Goal: Task Accomplishment & Management: Complete application form

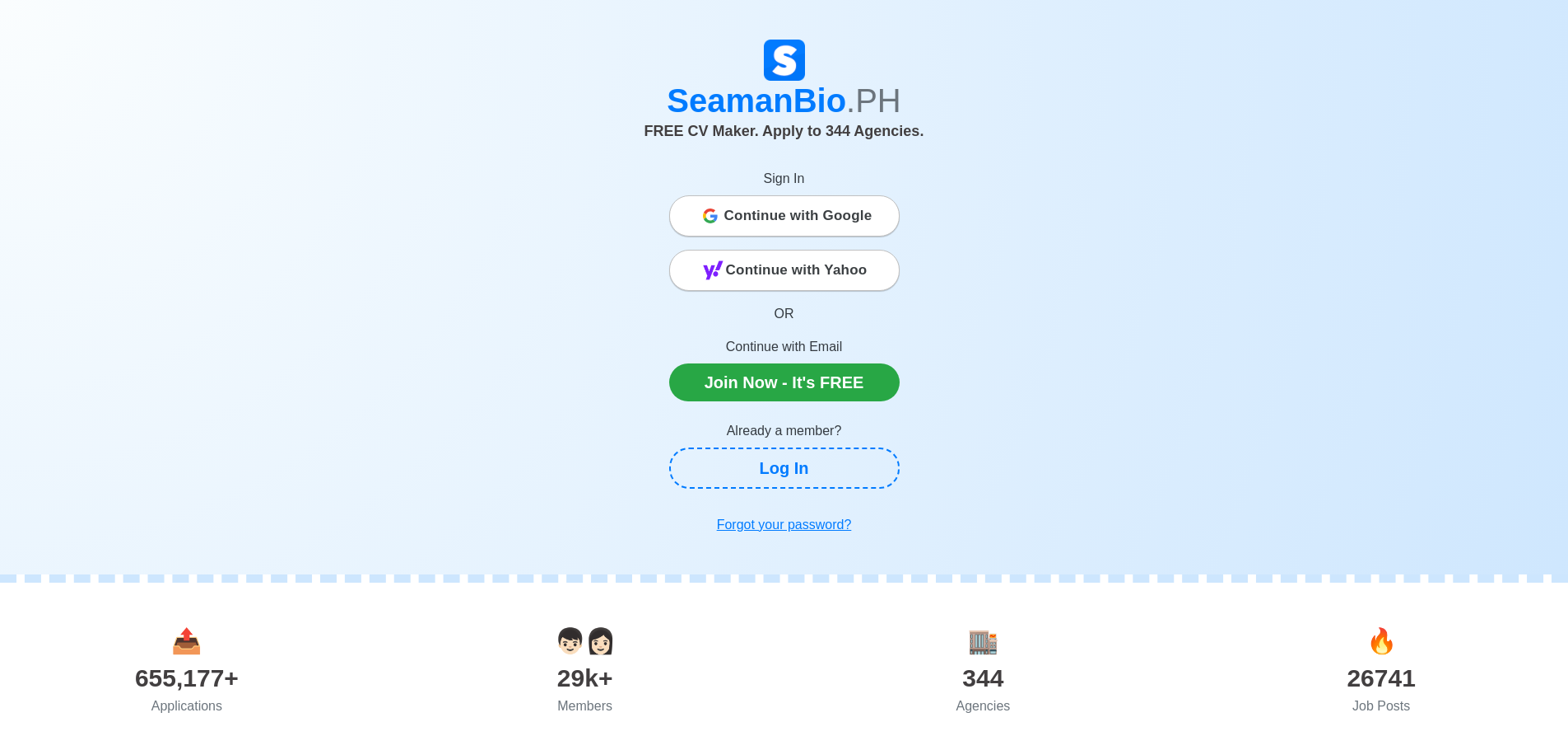
click at [781, 213] on span "Continue with Google" at bounding box center [798, 216] width 148 height 33
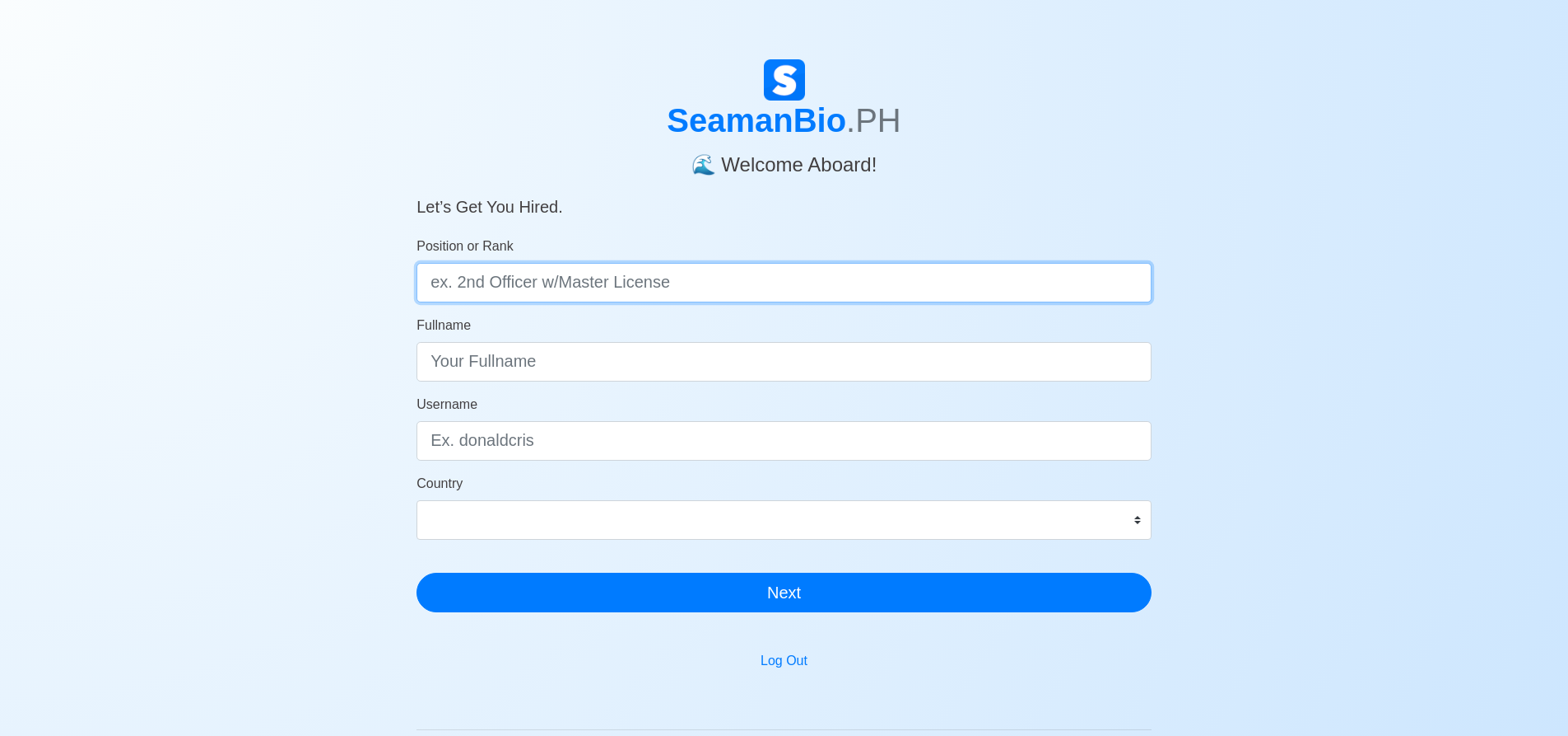
click at [699, 288] on input "Position or Rank" at bounding box center [784, 282] width 736 height 40
type input "a"
type input "AB"
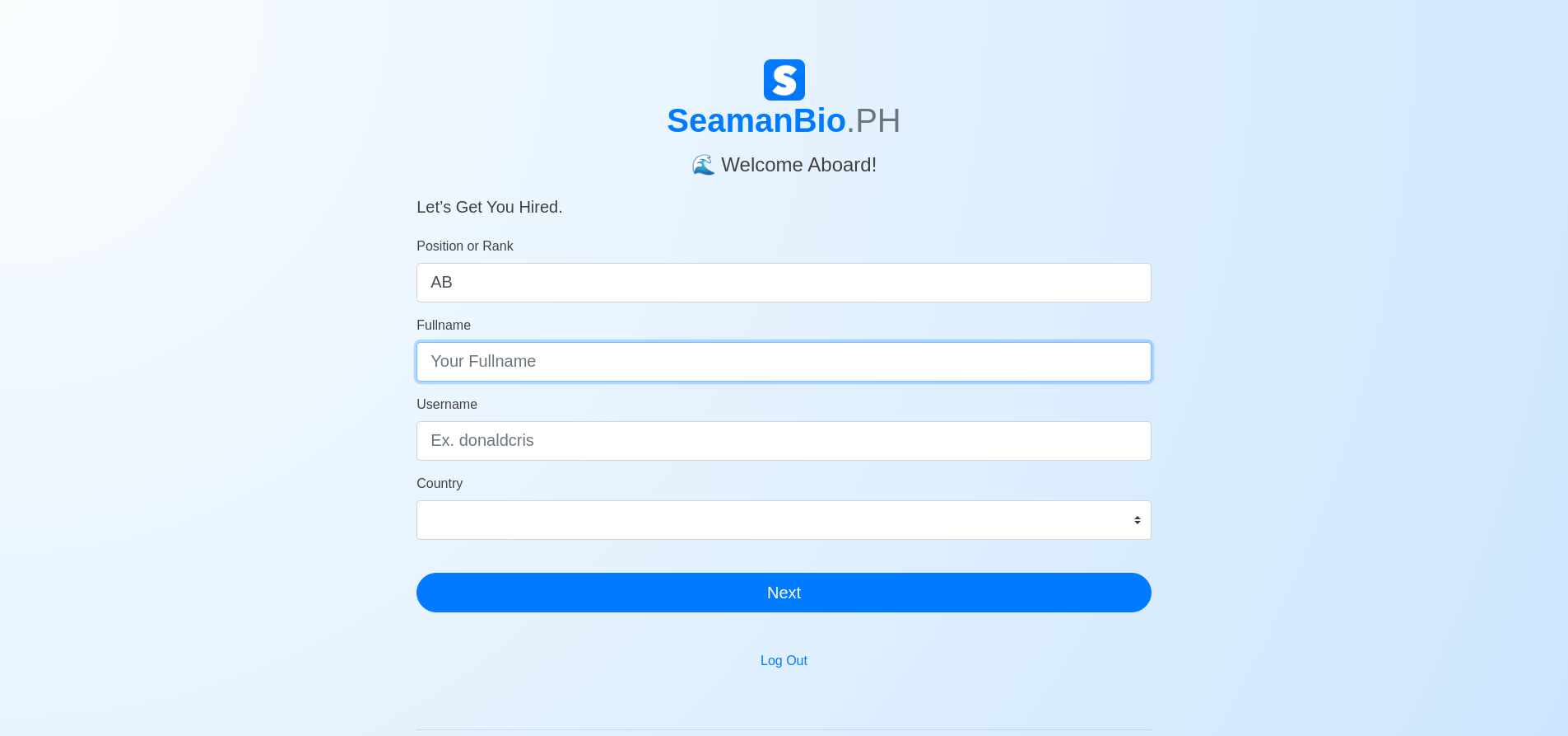
click at [677, 368] on input "Fullname" at bounding box center [784, 361] width 736 height 40
type input "[PERSON_NAME]"
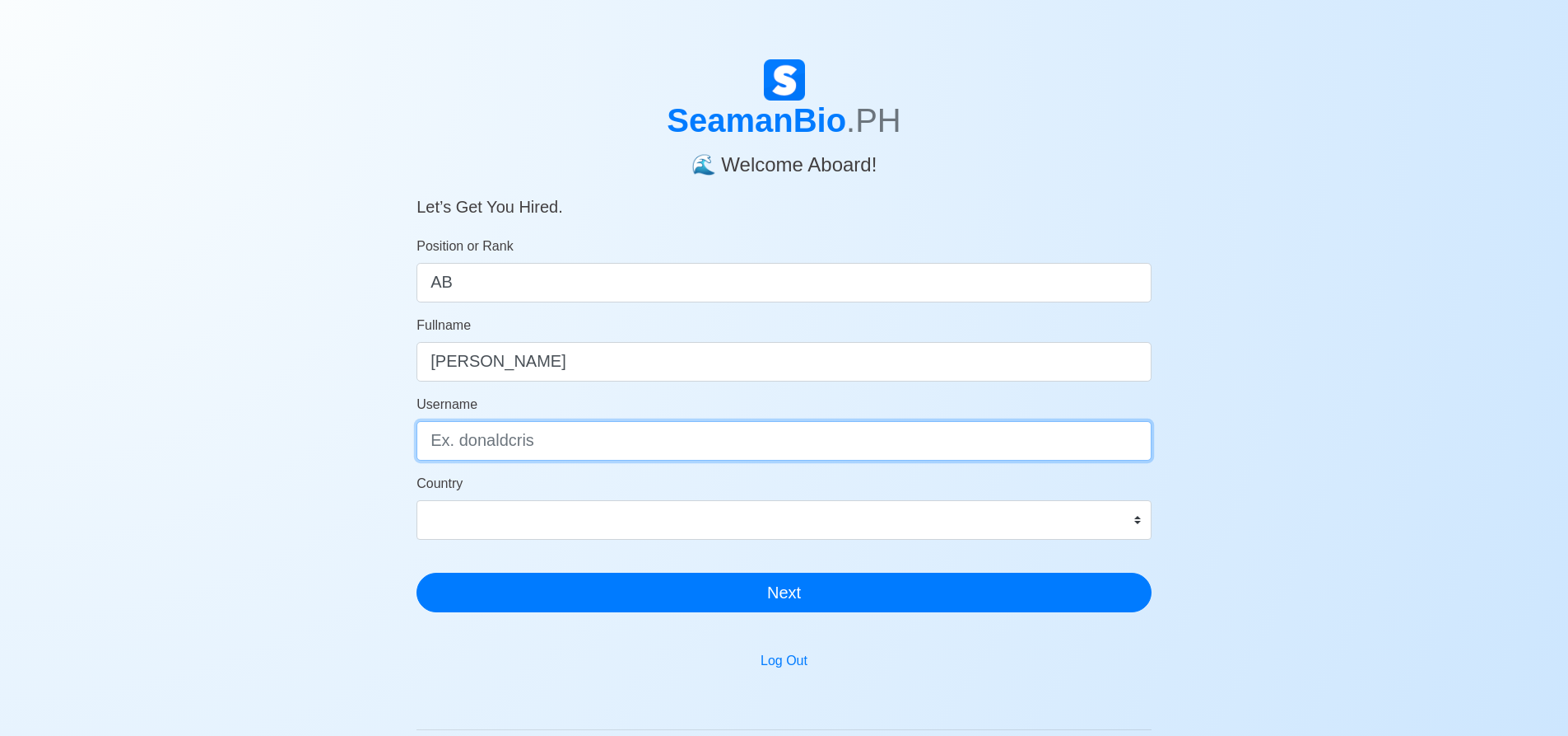
click at [628, 448] on input "Username" at bounding box center [784, 440] width 736 height 40
type input "R"
type input "regskin06"
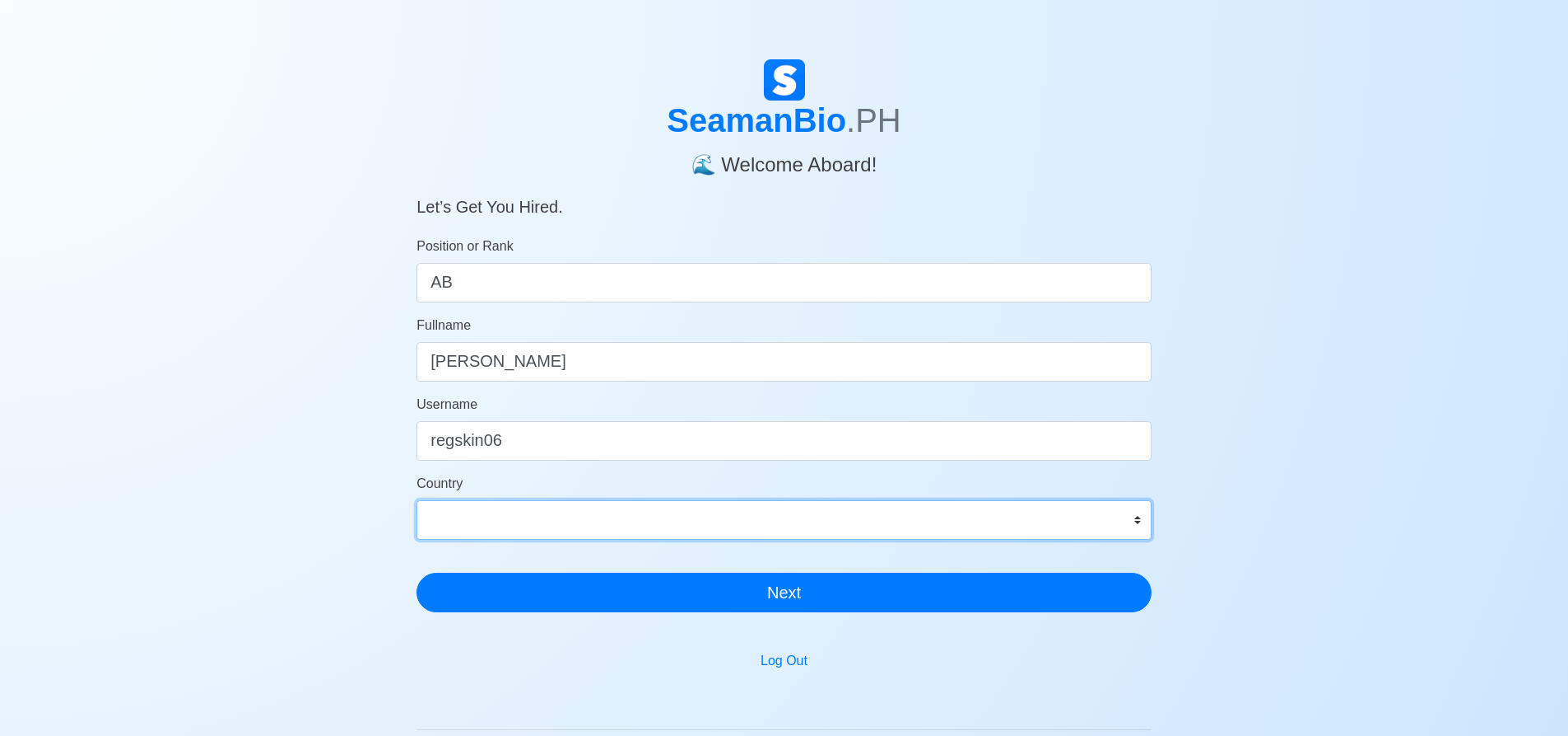
click at [641, 523] on select "[GEOGRAPHIC_DATA] [GEOGRAPHIC_DATA] [GEOGRAPHIC_DATA] [GEOGRAPHIC_DATA] [US_STA…" at bounding box center [784, 519] width 736 height 40
select select "PH"
click at [417, 500] on select "[GEOGRAPHIC_DATA] [GEOGRAPHIC_DATA] [GEOGRAPHIC_DATA] [GEOGRAPHIC_DATA] [US_STA…" at bounding box center [784, 519] width 736 height 40
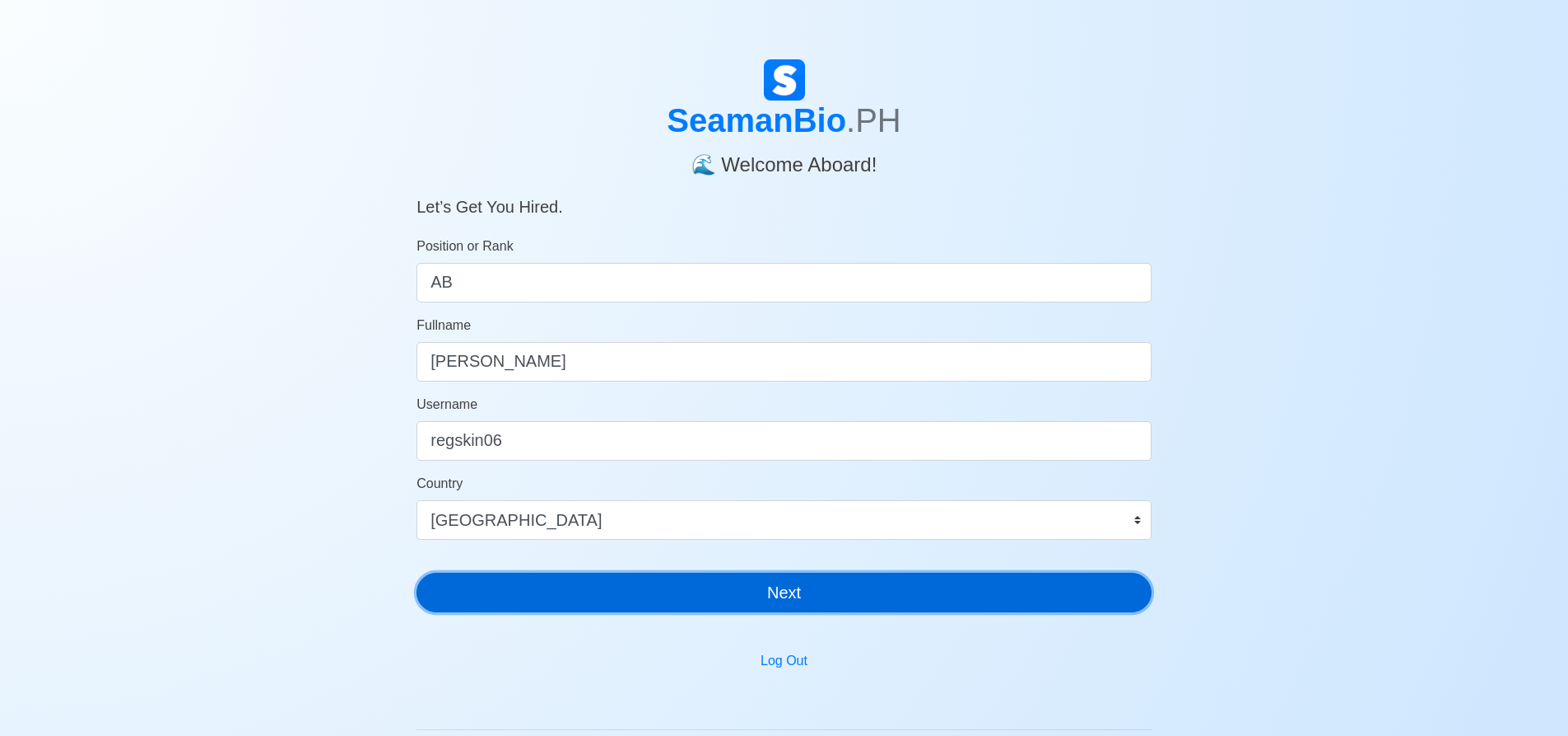
click at [847, 594] on button "Next" at bounding box center [784, 592] width 736 height 40
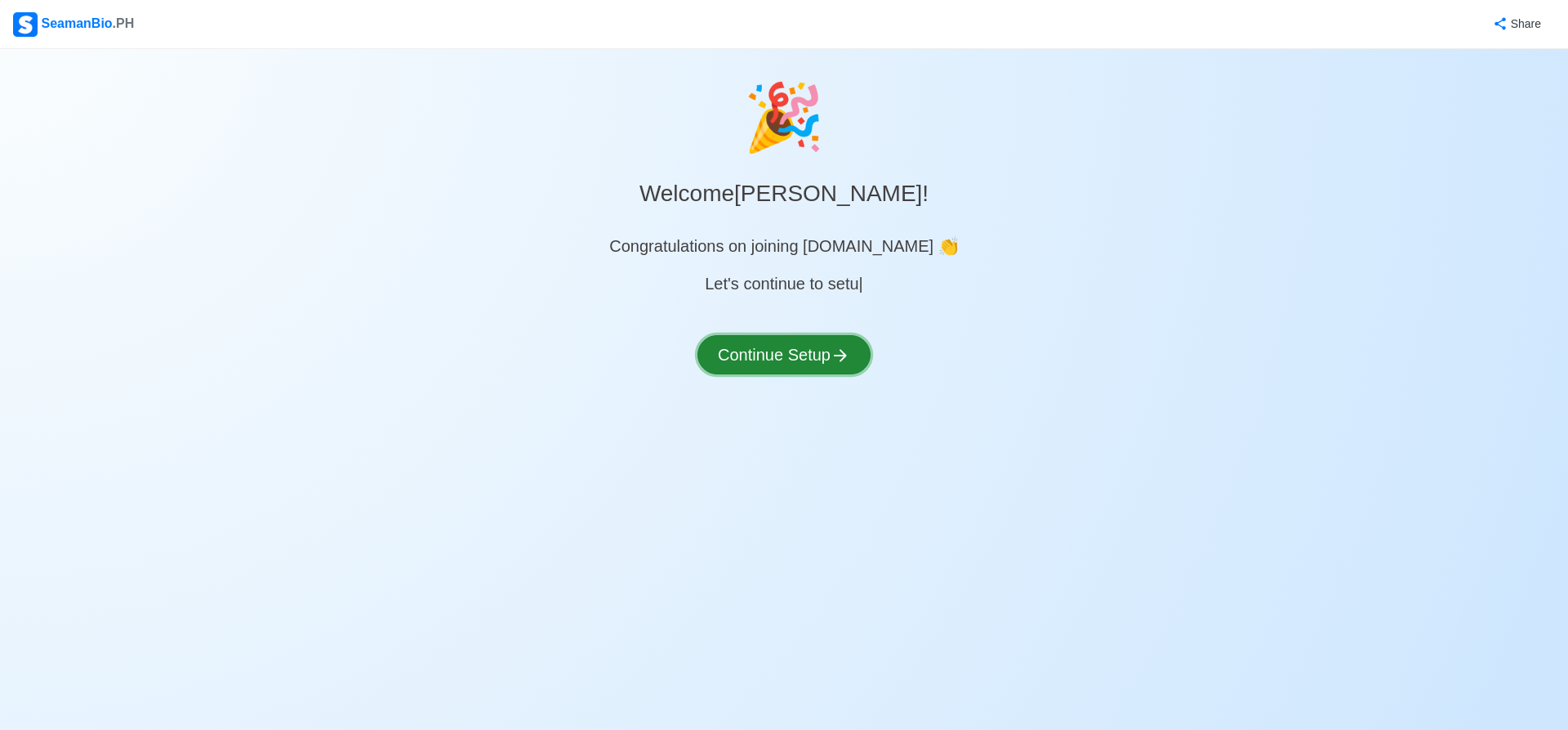
click at [823, 363] on button "Continue Setup" at bounding box center [784, 355] width 173 height 39
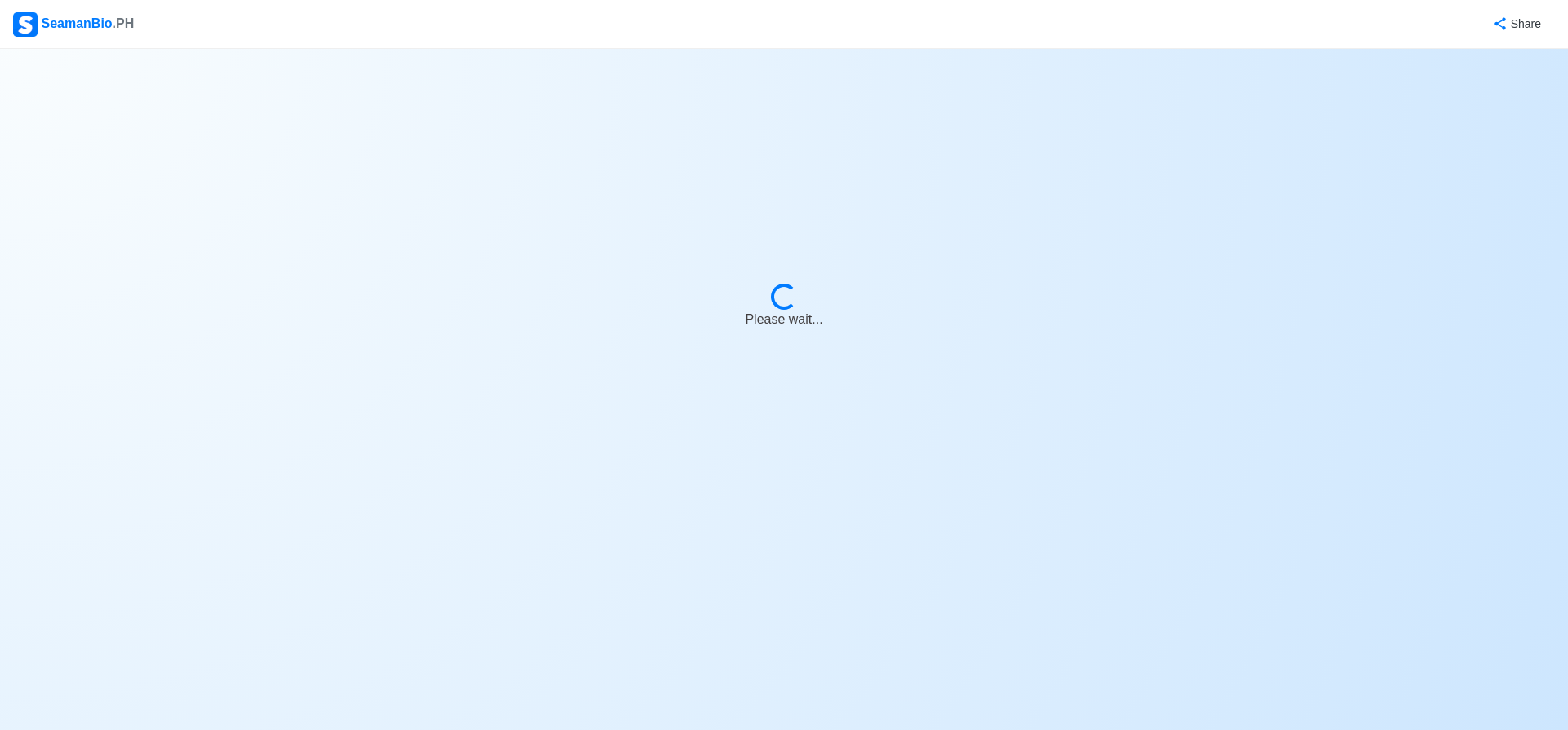
select select "Visible for Hiring"
select select "PH"
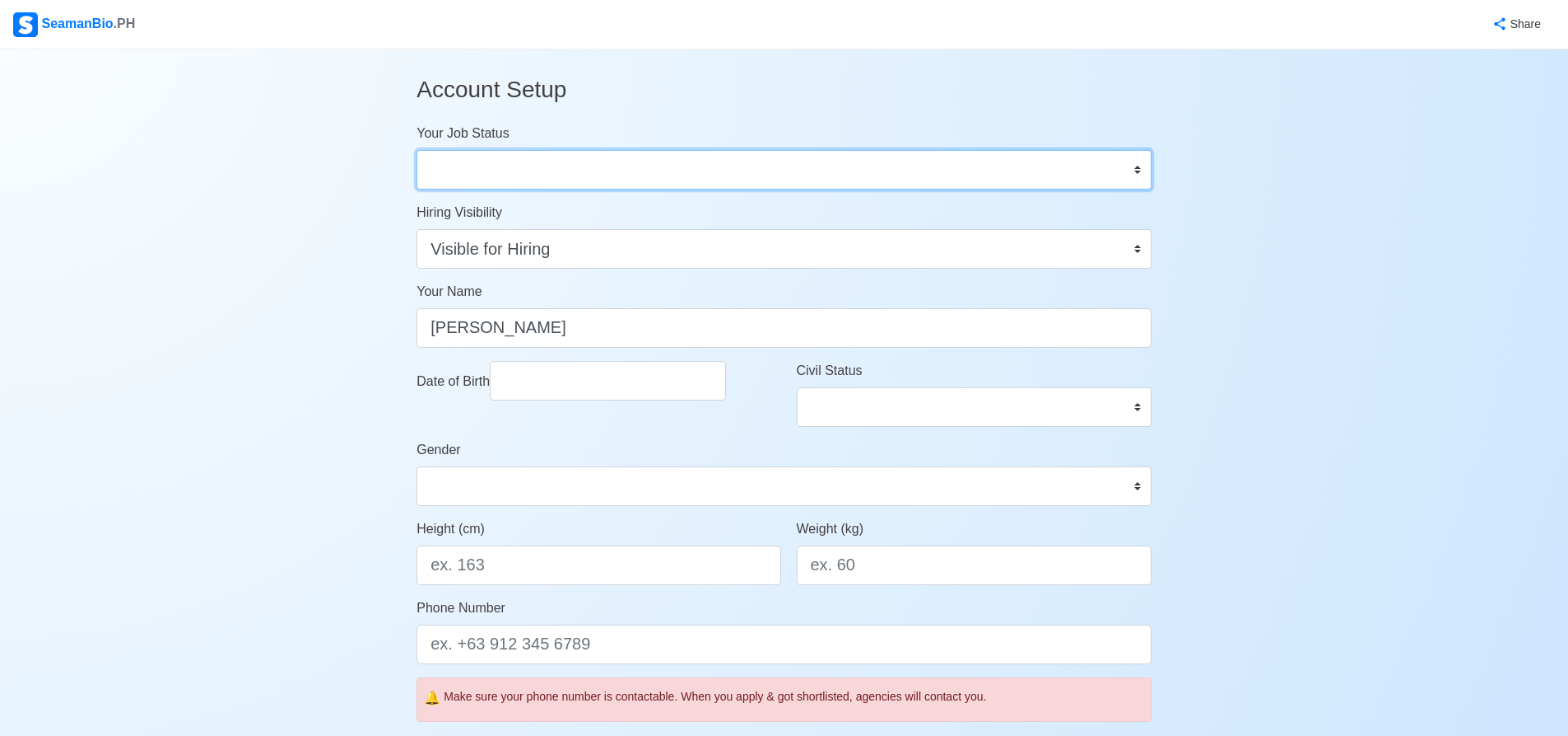
click at [1133, 166] on select "Onboard Actively Looking for Job Not Looking for Job" at bounding box center [784, 170] width 736 height 40
select select "Actively Looking for Job"
click at [417, 150] on select "Onboard Actively Looking for Job Not Looking for Job" at bounding box center [784, 170] width 736 height 40
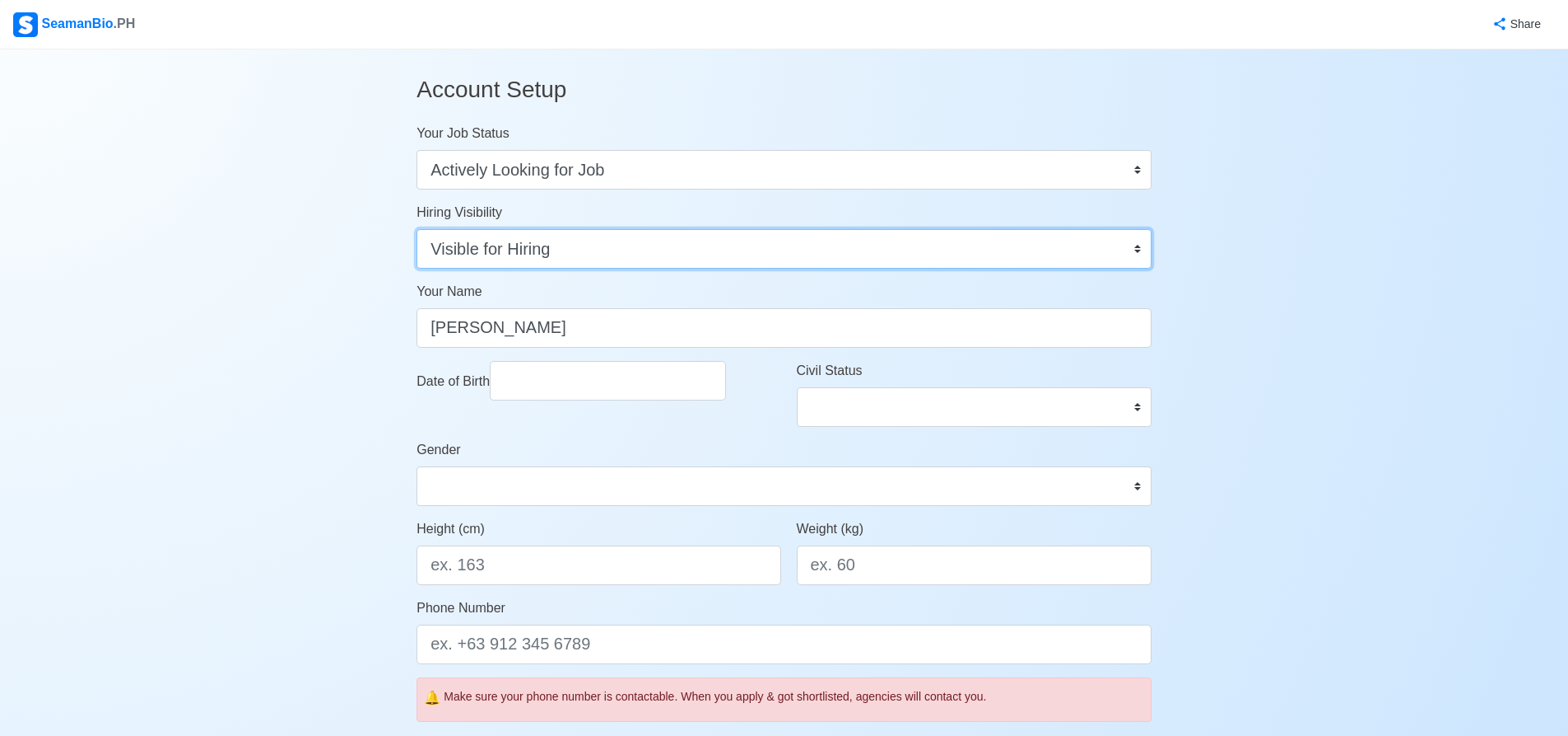
click at [1138, 253] on select "Visible for Hiring Not Visible for Hiring" at bounding box center [784, 249] width 736 height 40
click at [417, 229] on select "Visible for Hiring Not Visible for Hiring" at bounding box center [784, 249] width 736 height 40
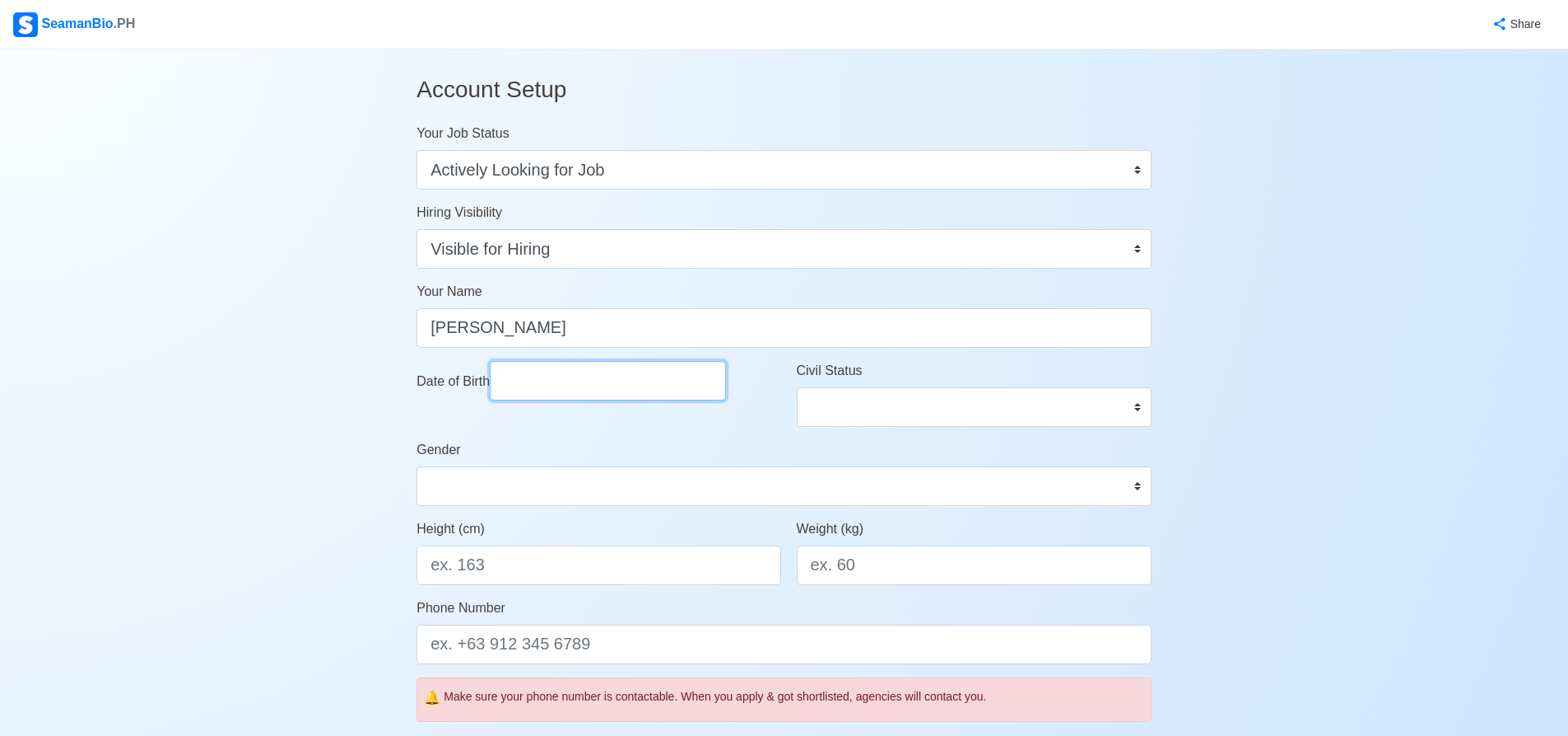
select select "****"
select select "*********"
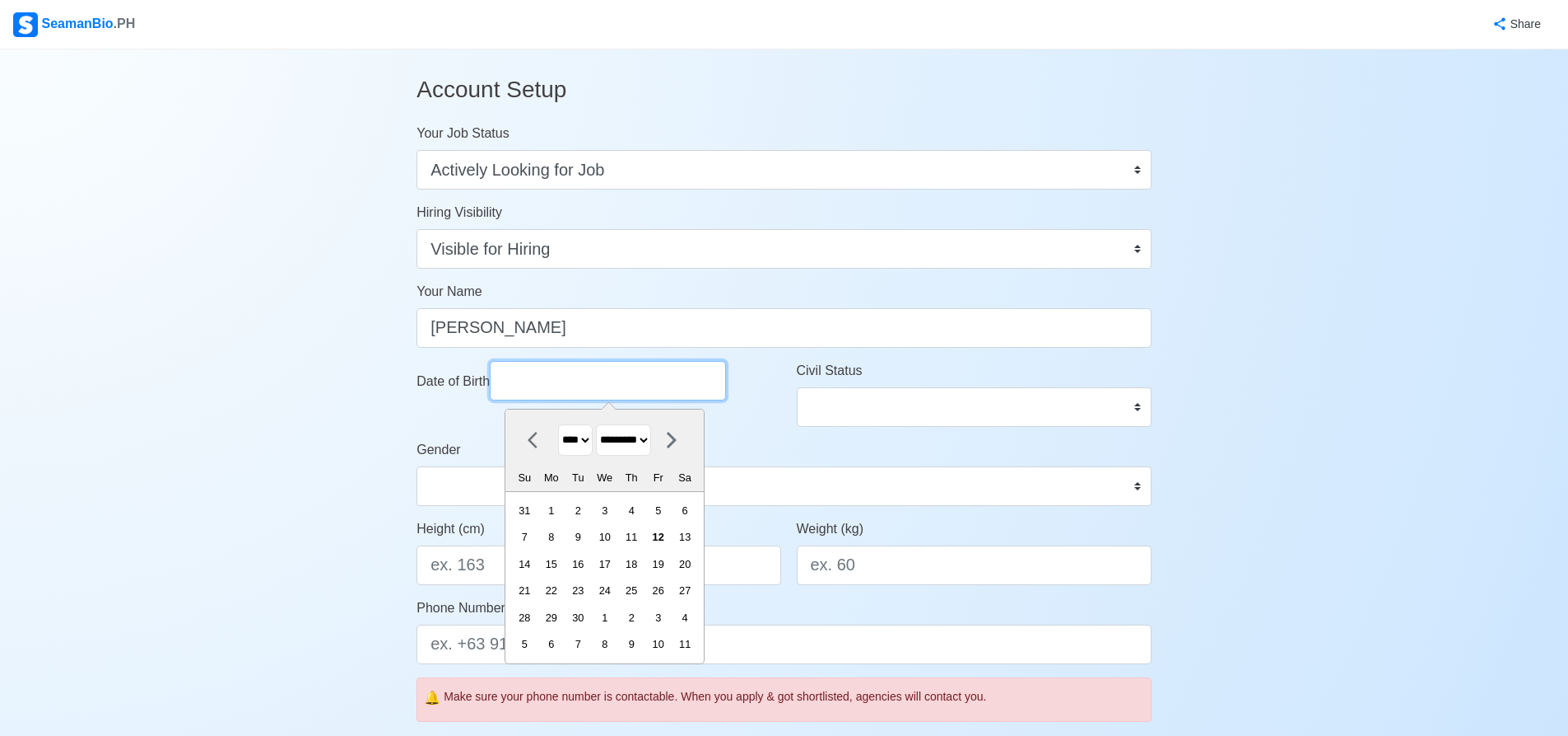
click at [595, 384] on input "Date of Birth" at bounding box center [607, 381] width 236 height 40
type input "0"
select select "****"
select select "*******"
type input "06"
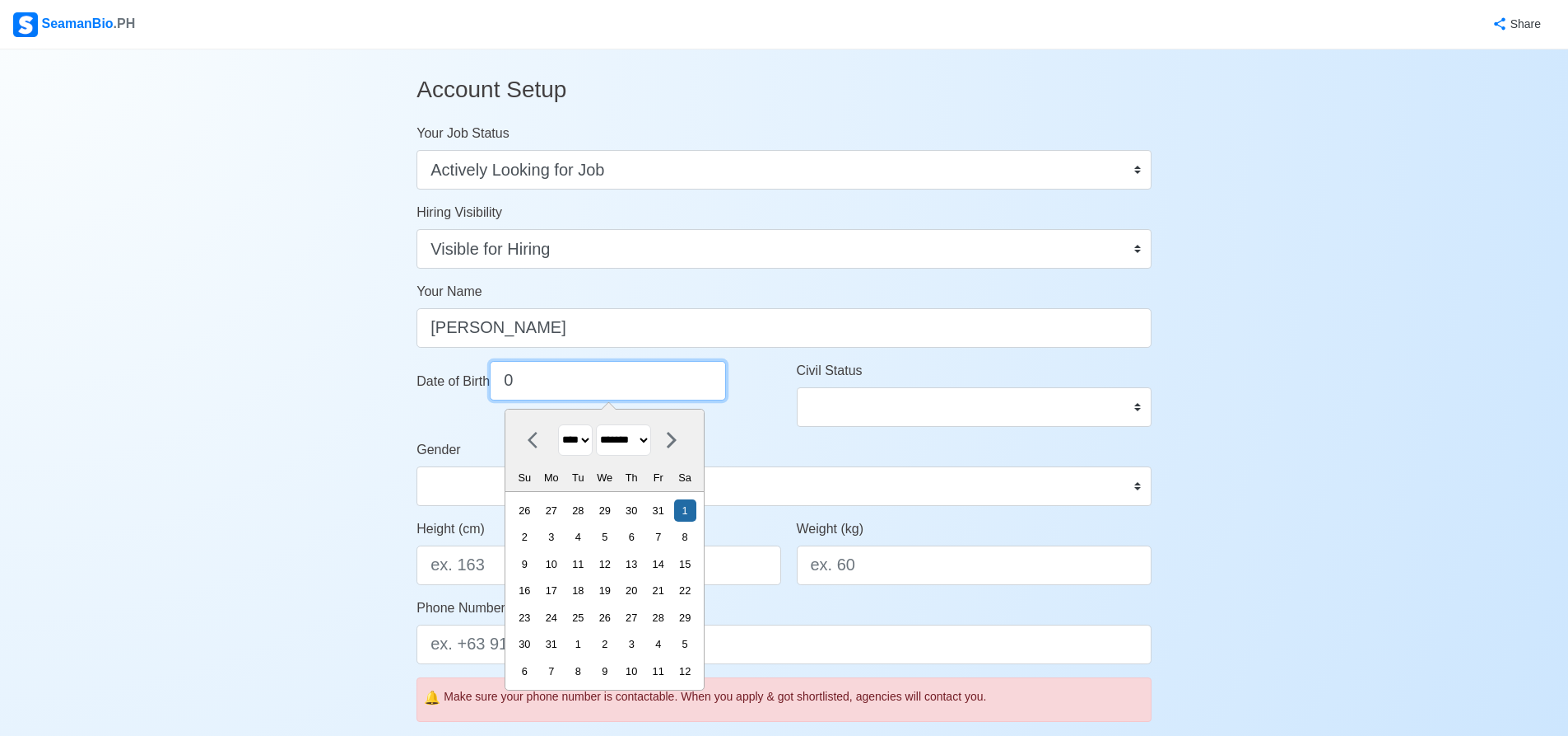
select select "****"
type input "06?"
select select "****"
type input "06"
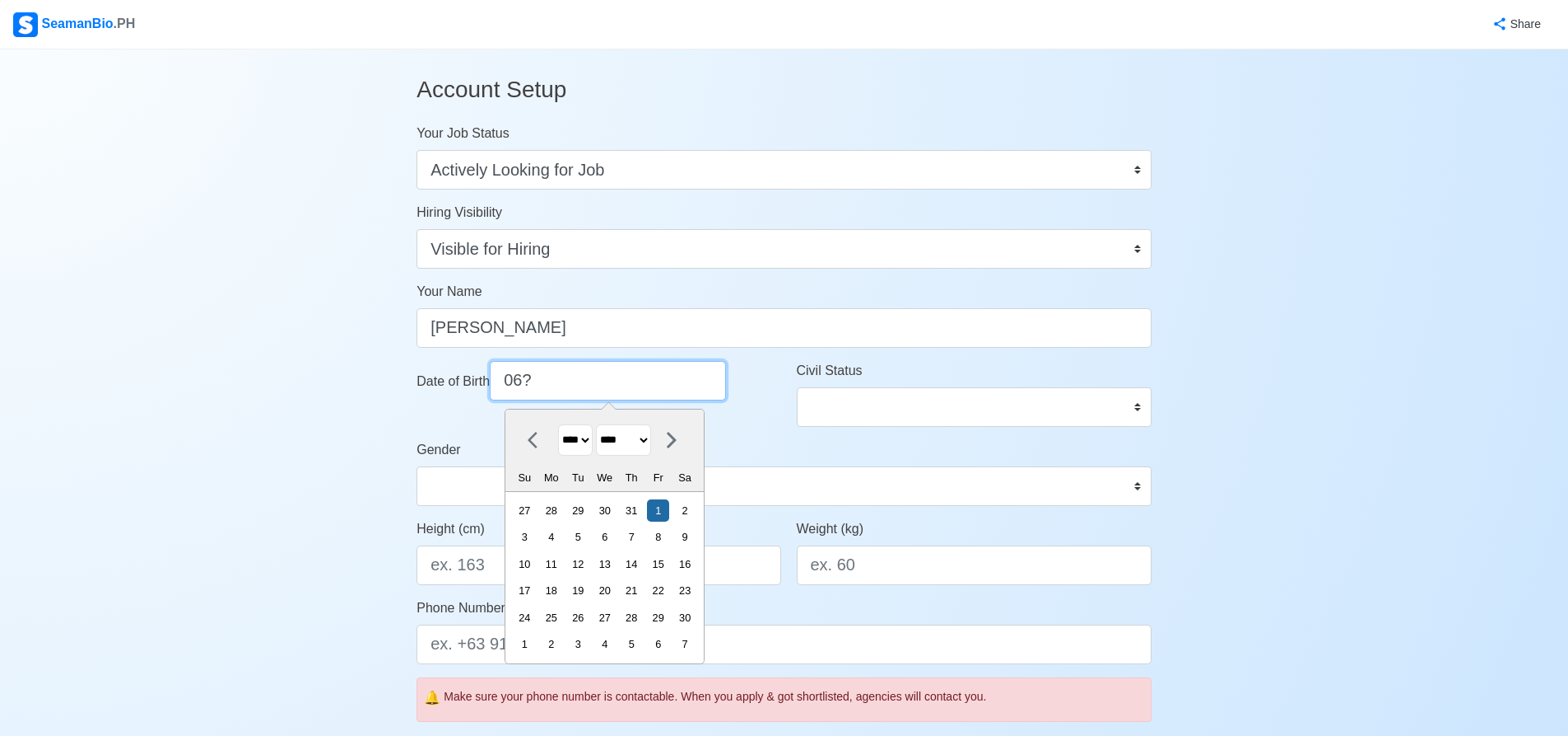
select select "****"
type input "06/08/1"
select select "****"
type input "[DATE]"
select select "****"
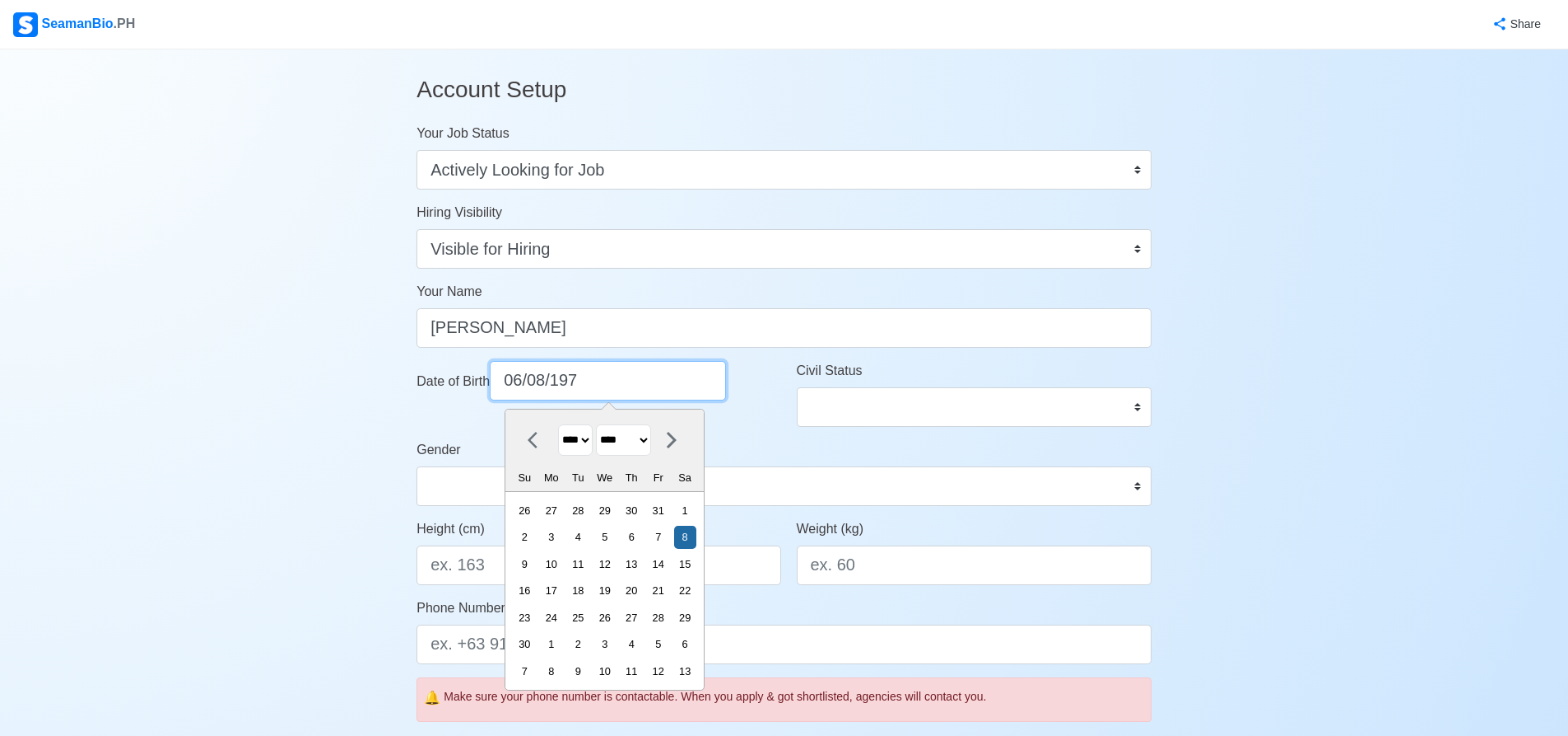
type input "[DATE]"
select select "****"
type input "[DATE]"
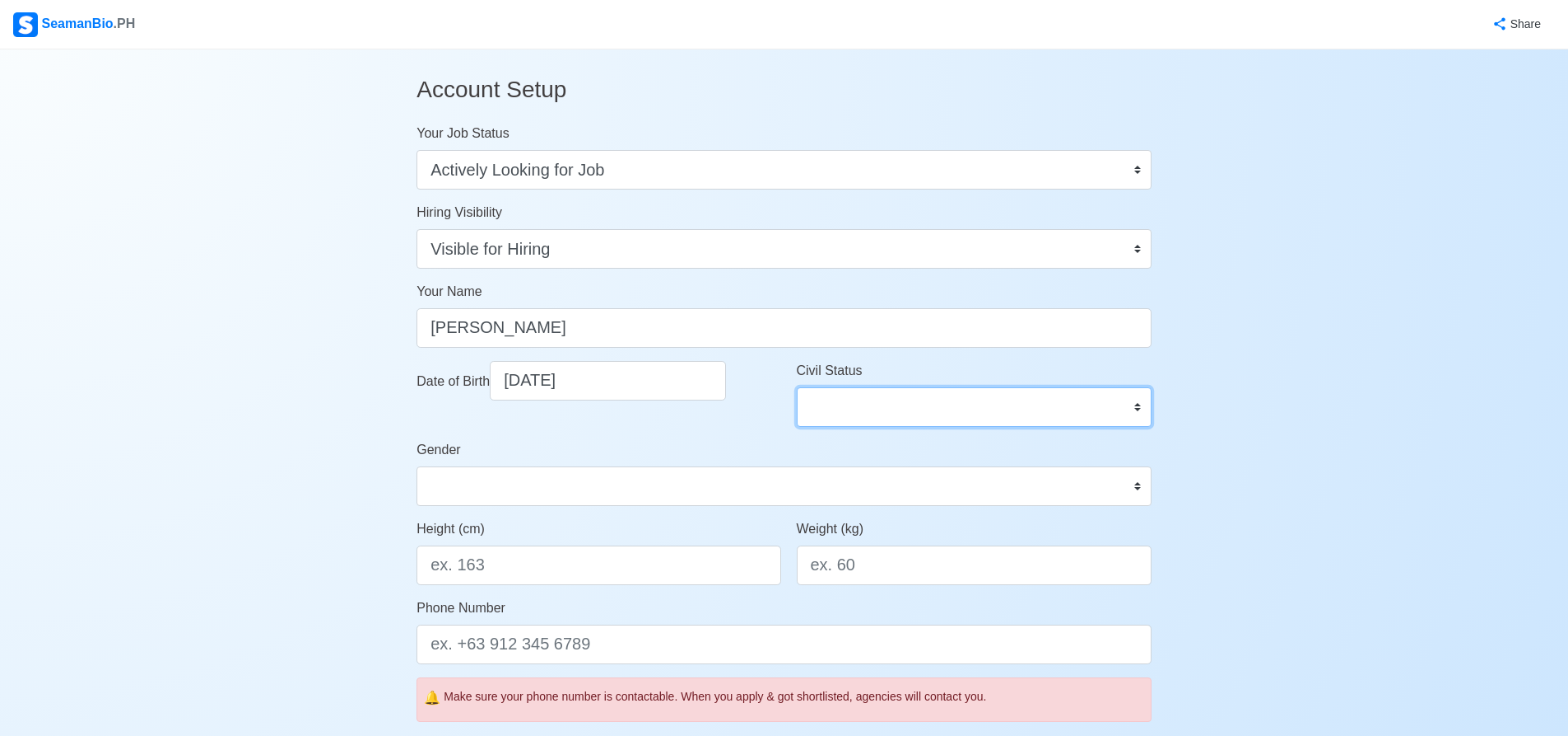
click at [912, 411] on select "Single Married Widowed Separated" at bounding box center [973, 407] width 355 height 40
select select "Married"
click at [797, 387] on select "Single Married Widowed Separated" at bounding box center [973, 407] width 355 height 40
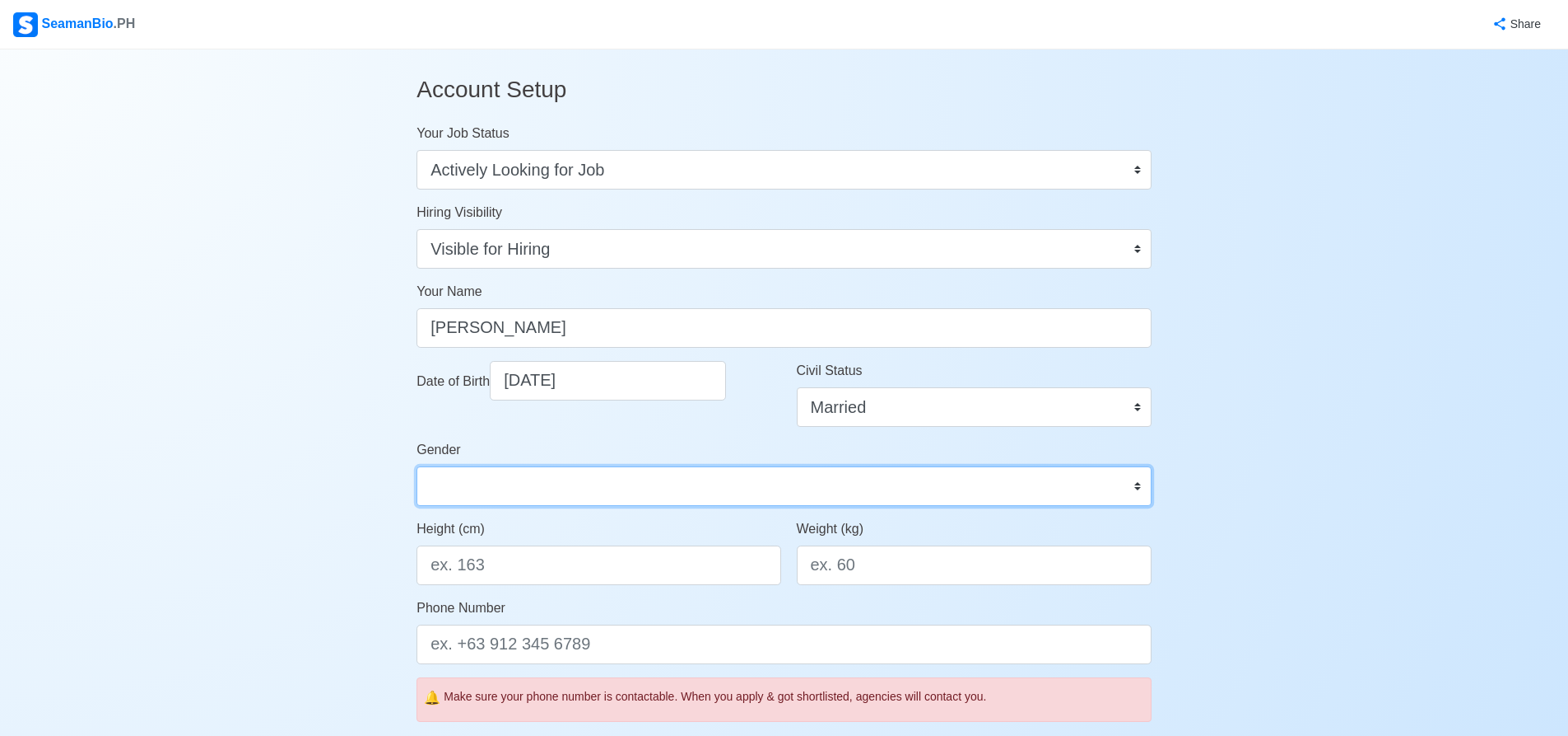
click at [1102, 490] on select "[DEMOGRAPHIC_DATA] [DEMOGRAPHIC_DATA]" at bounding box center [784, 486] width 736 height 40
select select "[DEMOGRAPHIC_DATA]"
click at [417, 466] on select "[DEMOGRAPHIC_DATA] [DEMOGRAPHIC_DATA]" at bounding box center [784, 486] width 736 height 40
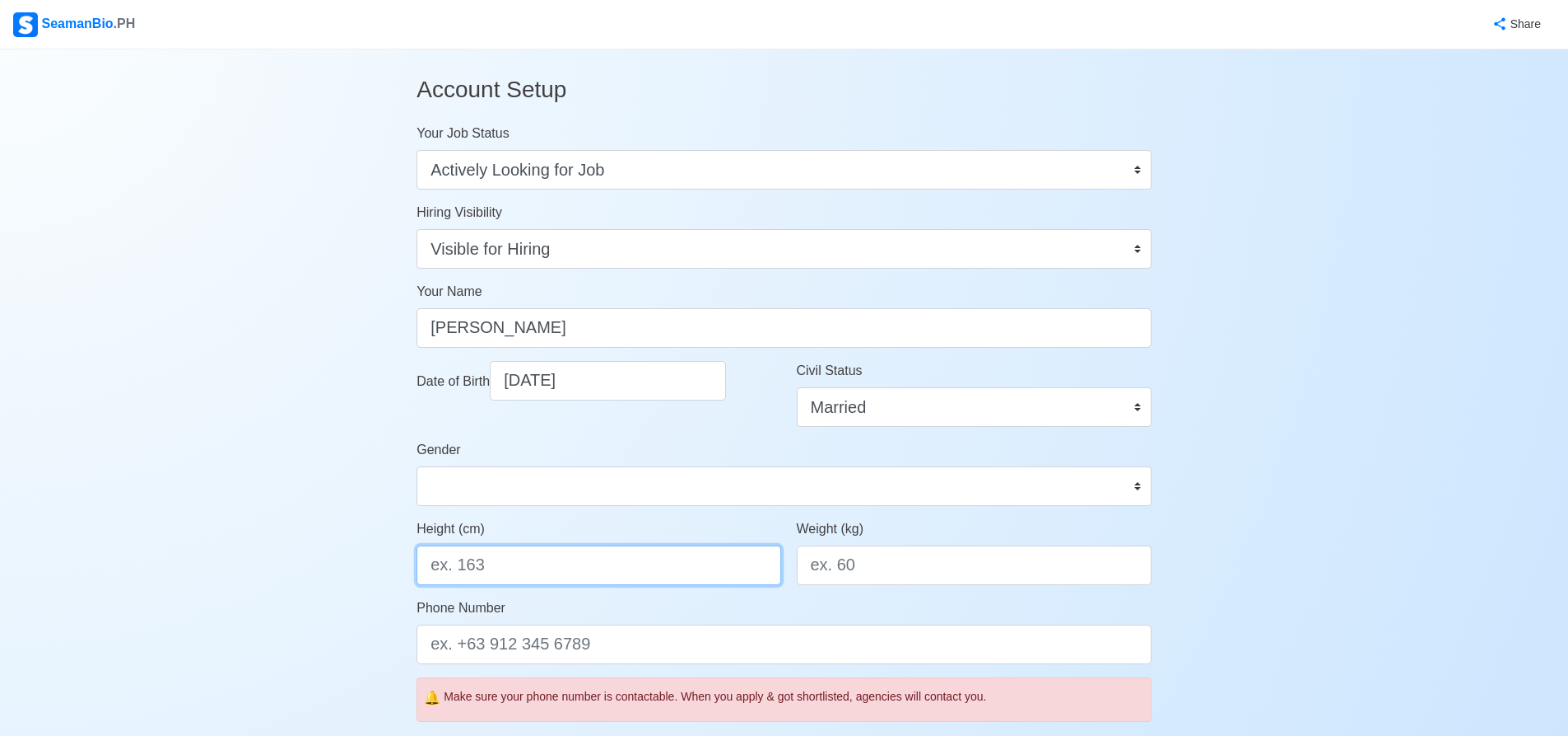
click at [736, 569] on input "Height (cm)" at bounding box center [598, 565] width 364 height 40
type input "174"
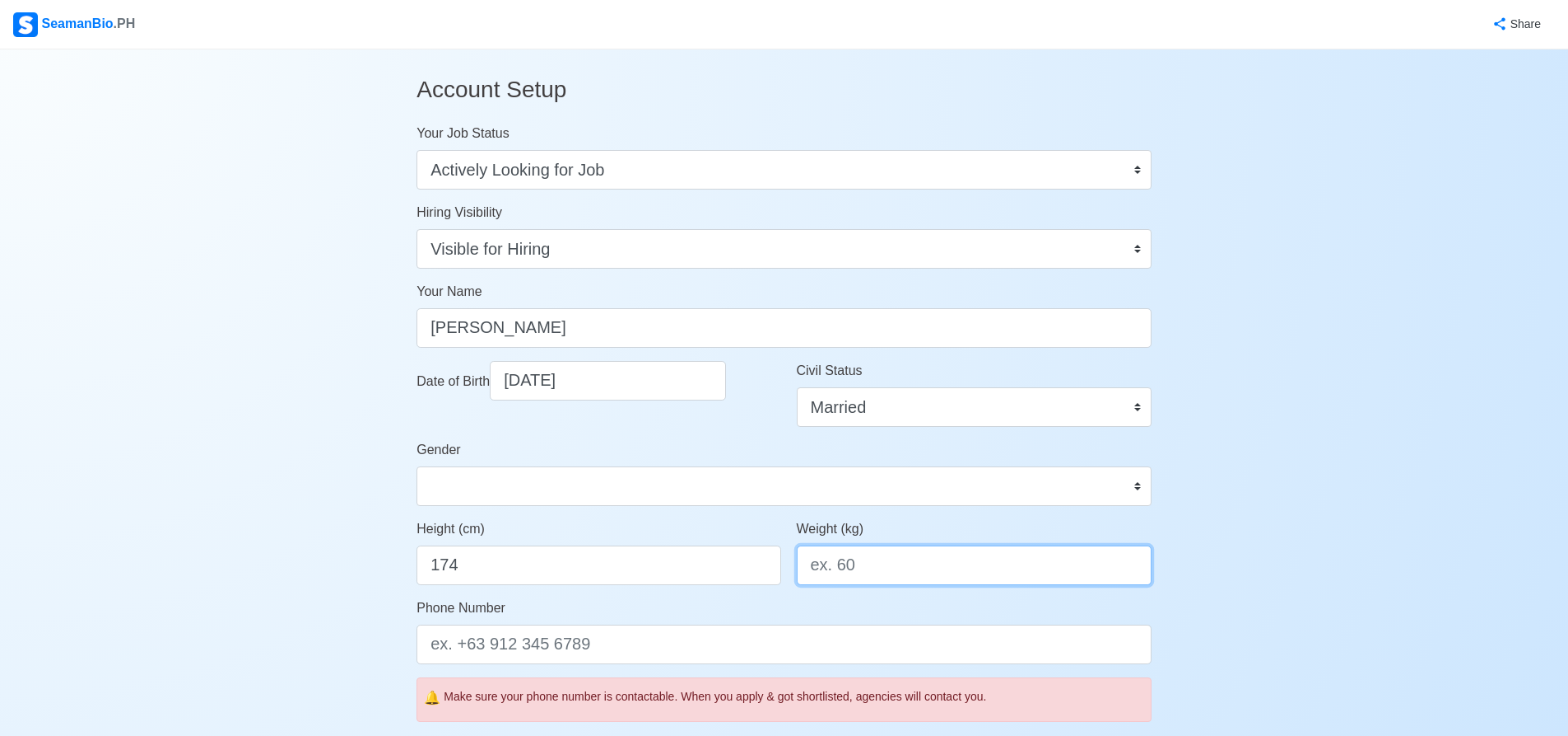
click at [885, 569] on input "Weight (kg)" at bounding box center [973, 565] width 355 height 40
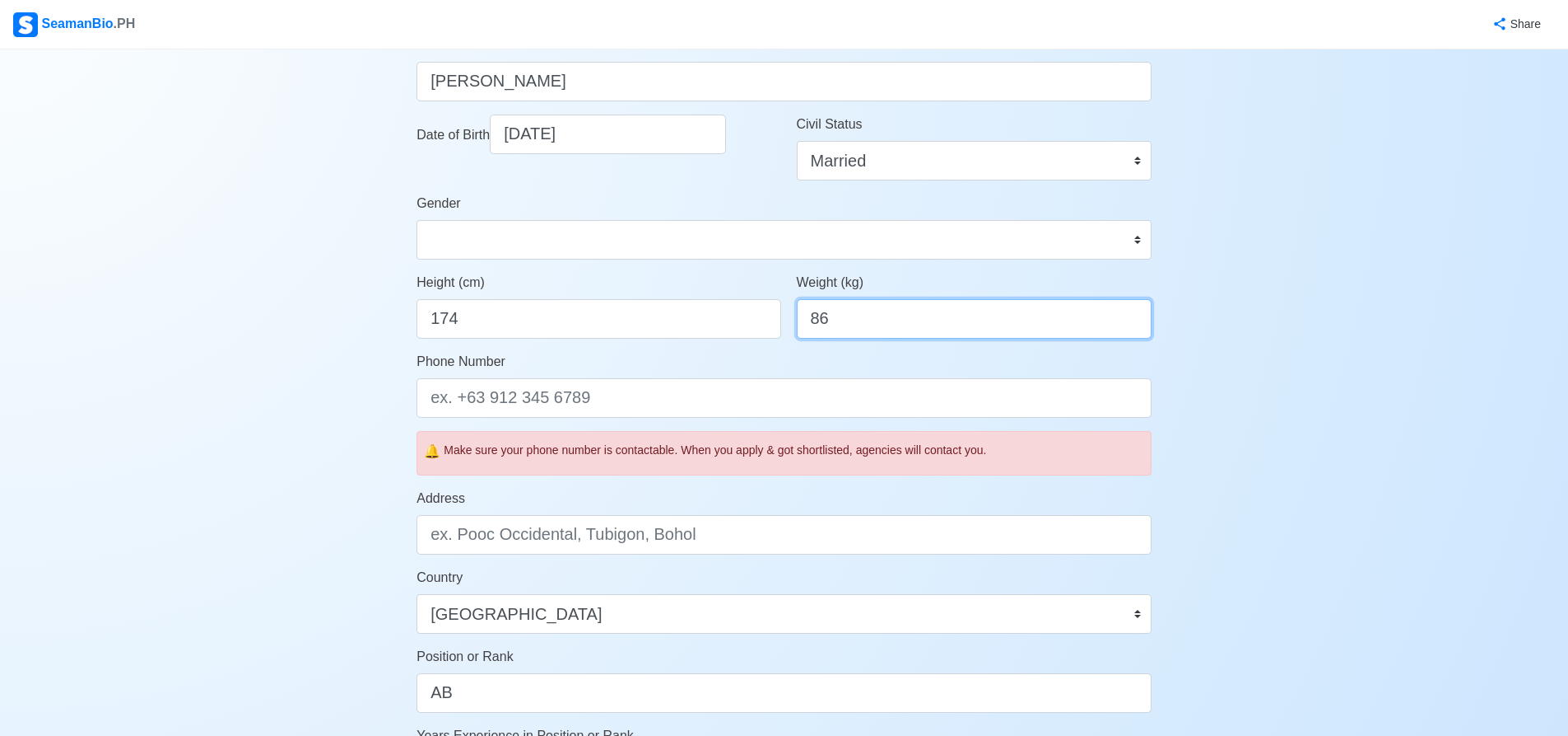
scroll to position [247, 0]
type input "86"
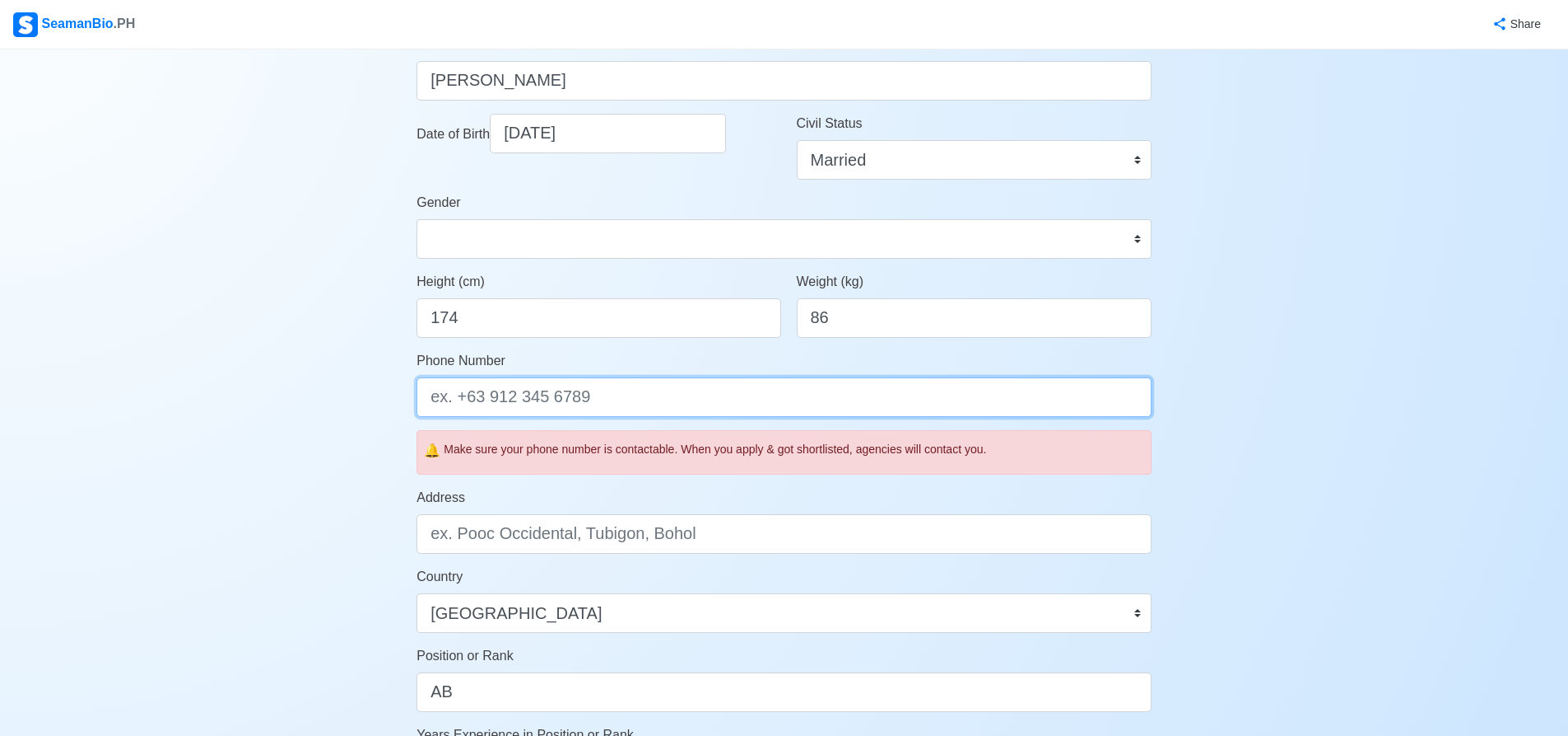
click at [595, 401] on input "Phone Number" at bounding box center [784, 397] width 736 height 40
type input "o"
click at [587, 379] on input "09771255841" at bounding box center [784, 397] width 736 height 40
click at [549, 448] on div "Make sure your phone number is contactable. When you apply & got shortlisted, a…" at bounding box center [794, 448] width 700 height 17
click at [1221, 462] on div "Account Setup Your Job Status Onboard Actively Looking for Job Not Looking for …" at bounding box center [784, 517] width 1568 height 1429
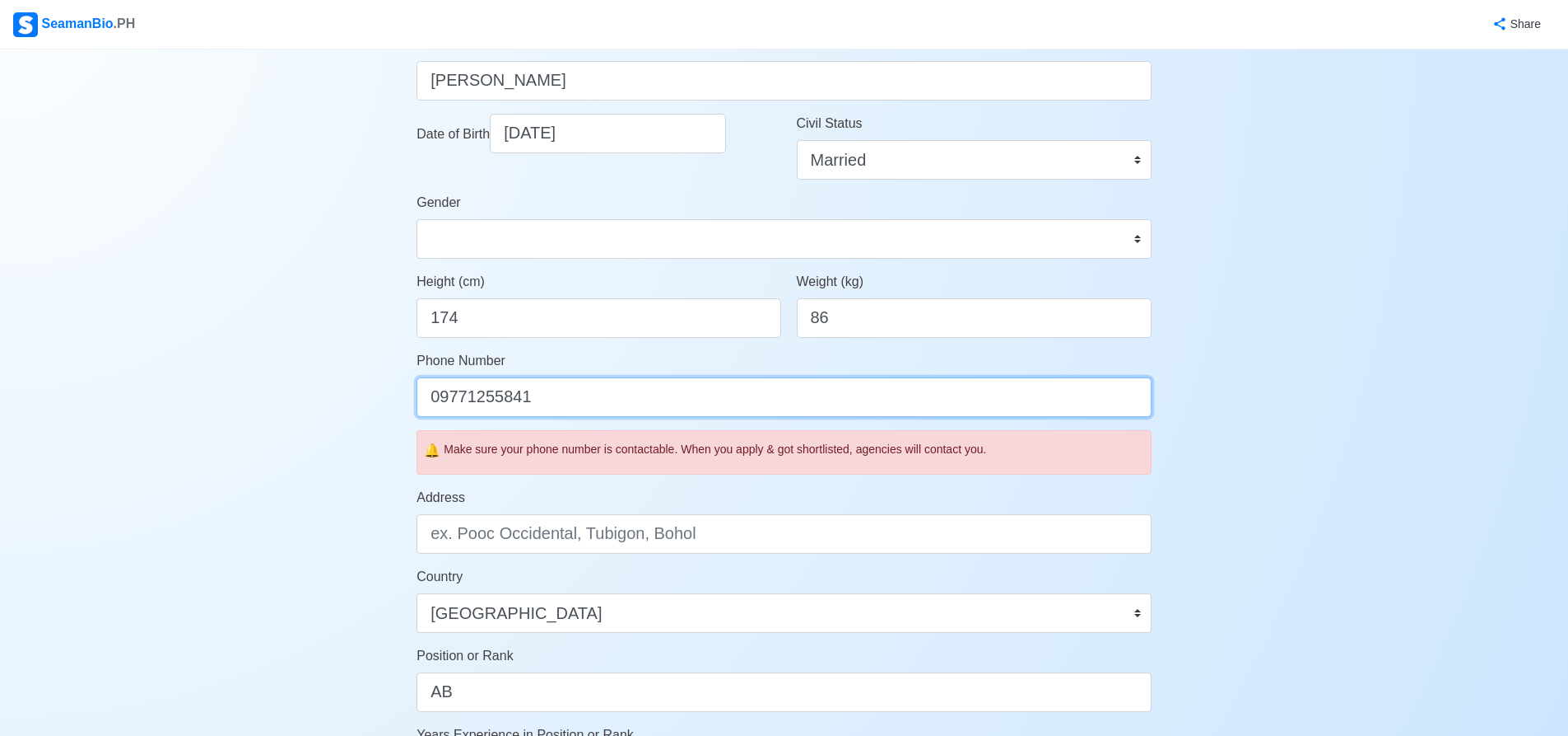
click at [438, 398] on input "09771255841" at bounding box center [784, 397] width 736 height 40
type input "[PHONE_NUMBER]"
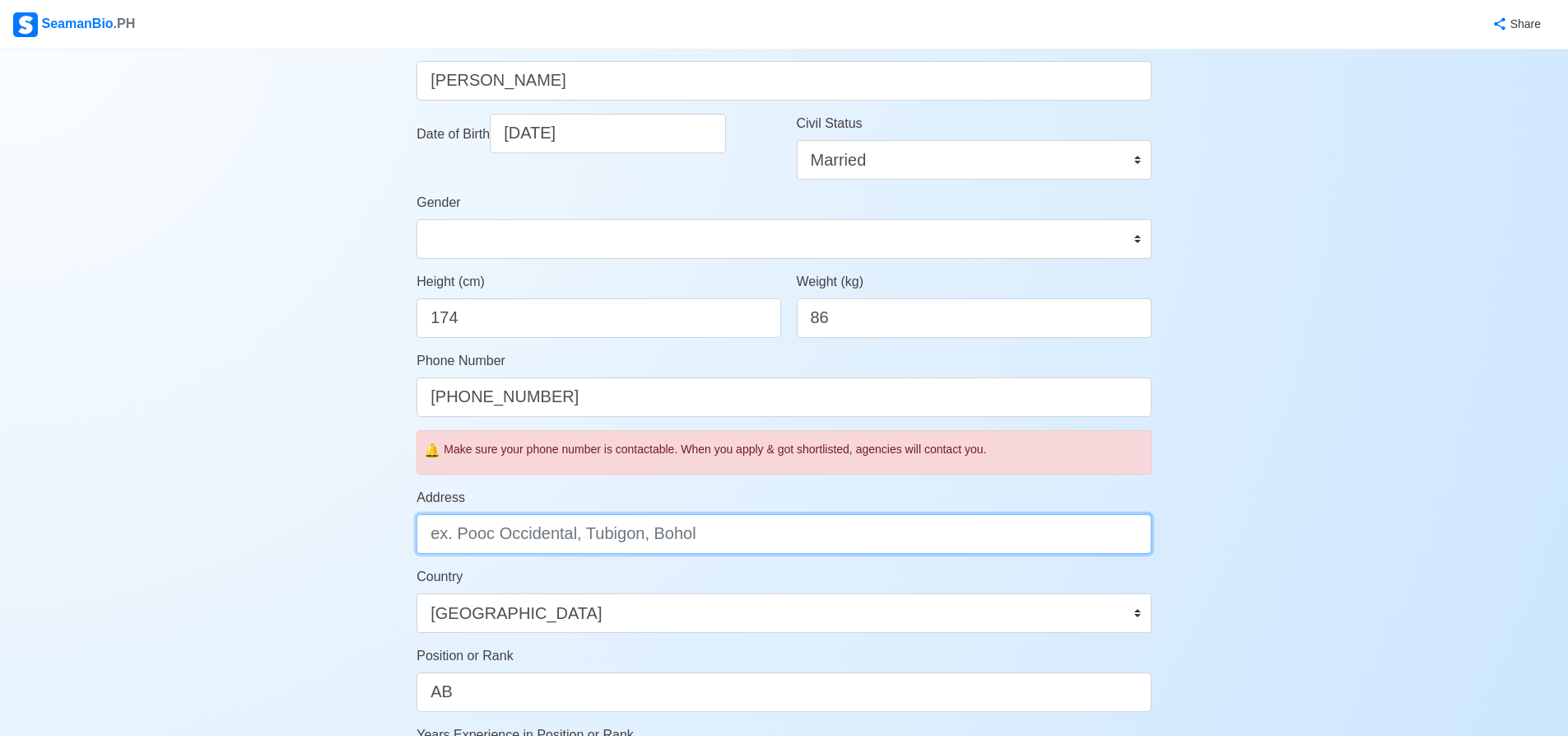
click at [742, 534] on input "Address" at bounding box center [784, 534] width 736 height 40
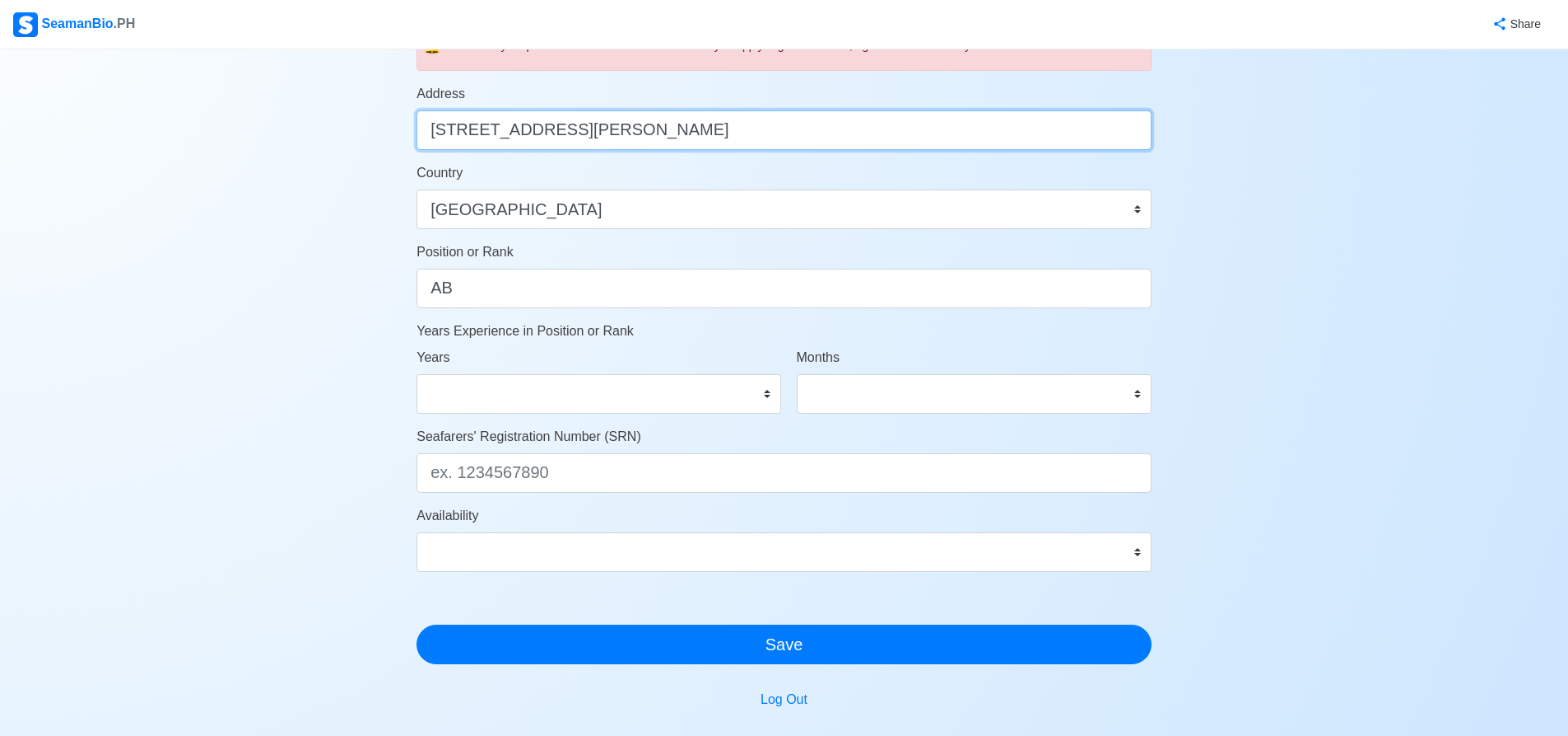
scroll to position [659, 0]
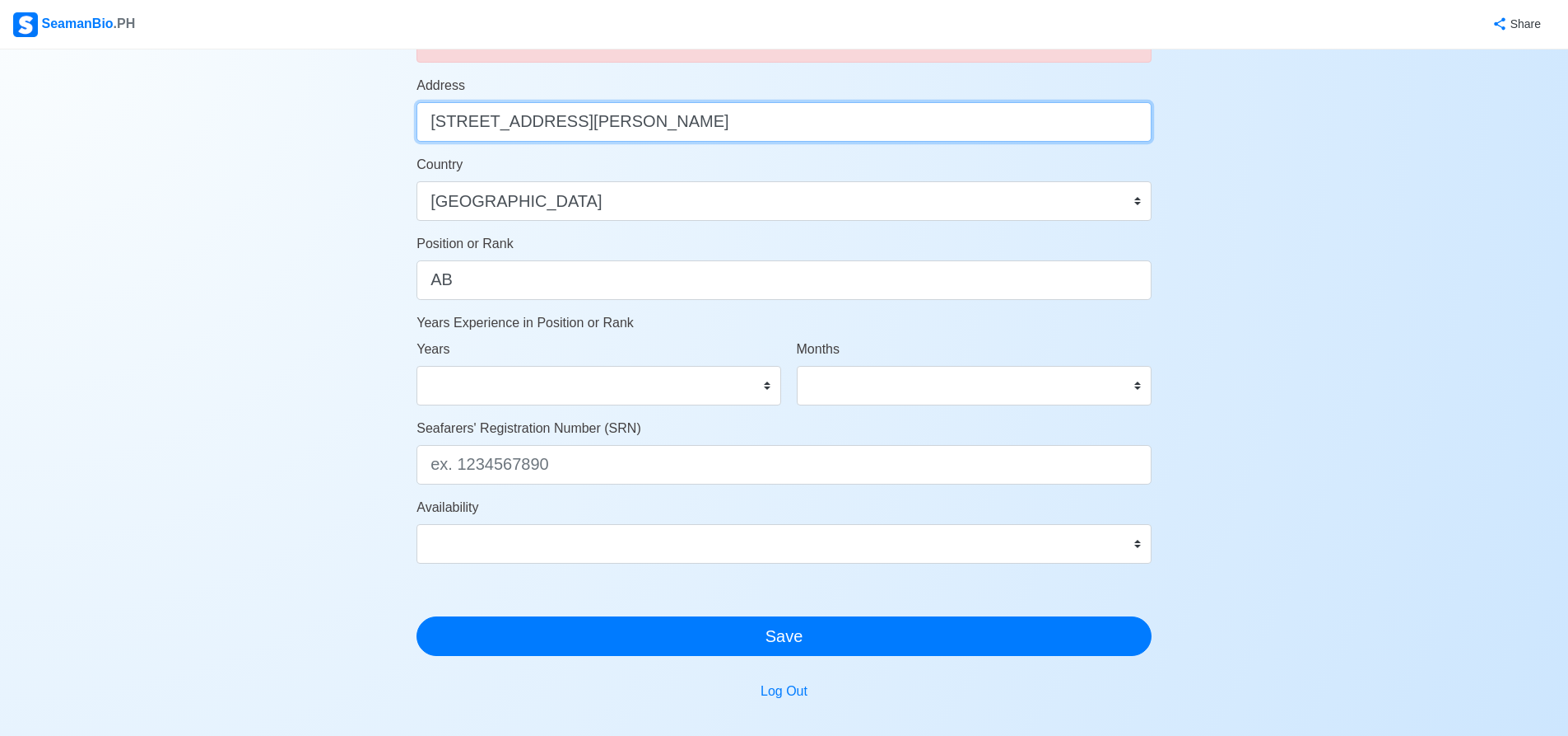
type input "[STREET_ADDRESS][PERSON_NAME]"
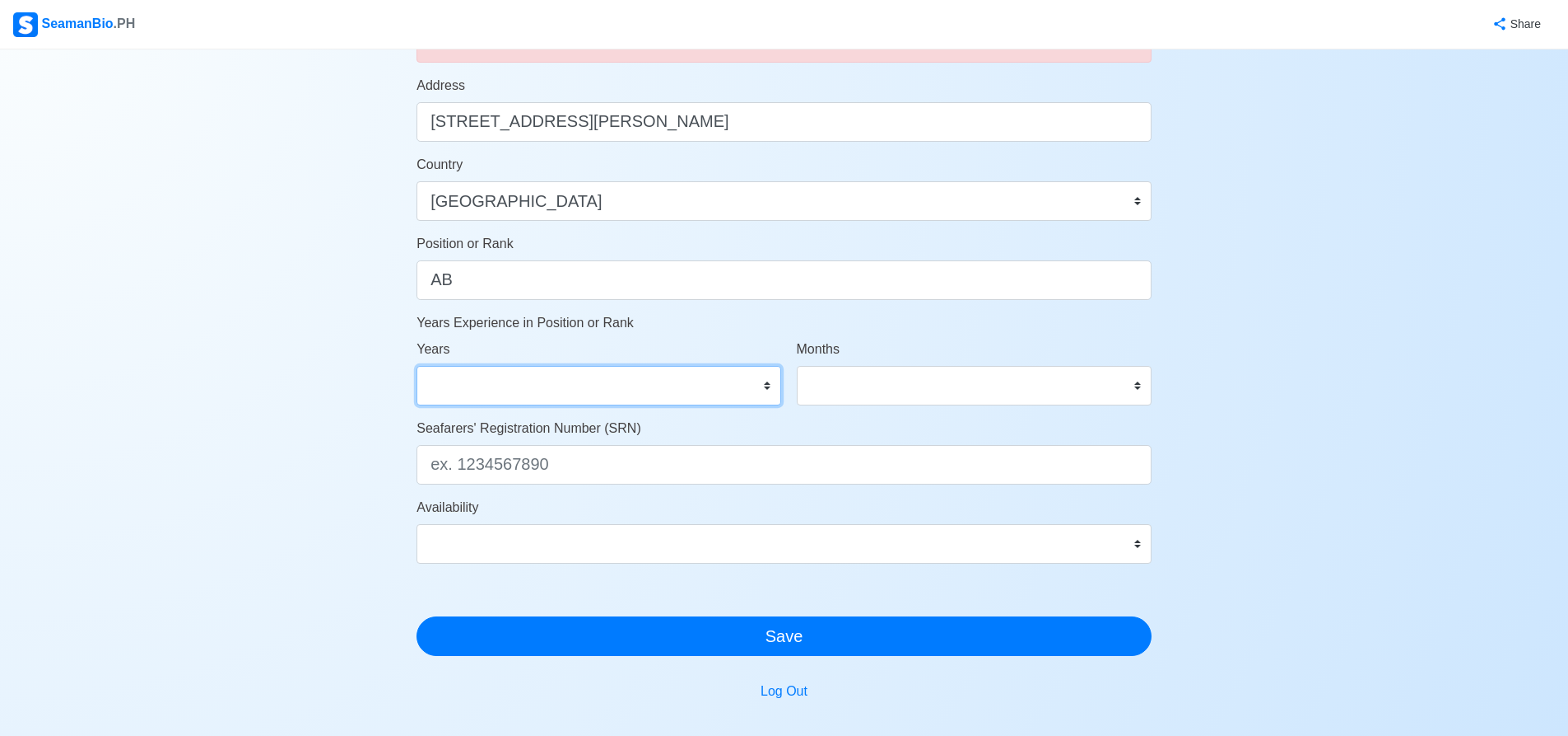
click at [768, 386] on select "0 1 2 3 4 5 6 7 8 9 10 11 12 13 14 15 16 17 18 19 20 21 22 23 24 25 26 27 28 29…" at bounding box center [598, 386] width 364 height 40
select select "14"
click at [417, 366] on select "0 1 2 3 4 5 6 7 8 9 10 11 12 13 14 15 16 17 18 19 20 21 22 23 24 25 26 27 28 29…" at bounding box center [598, 386] width 364 height 40
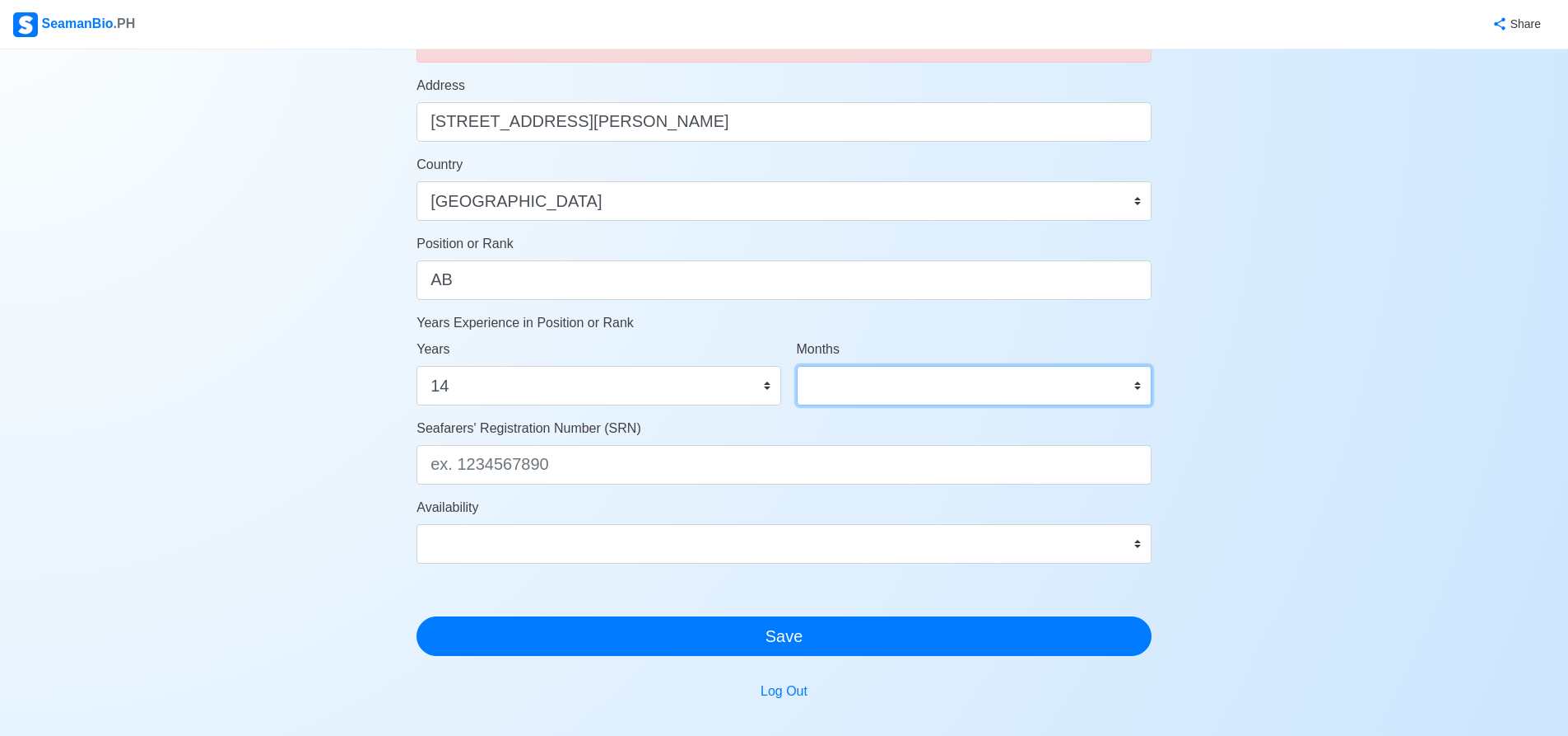
click at [1140, 379] on select "0 1 2 3 4 5 6 7 8 9 10 11" at bounding box center [973, 386] width 355 height 40
select select "1"
click at [797, 366] on select "0 1 2 3 4 5 6 7 8 9 10 11" at bounding box center [973, 386] width 355 height 40
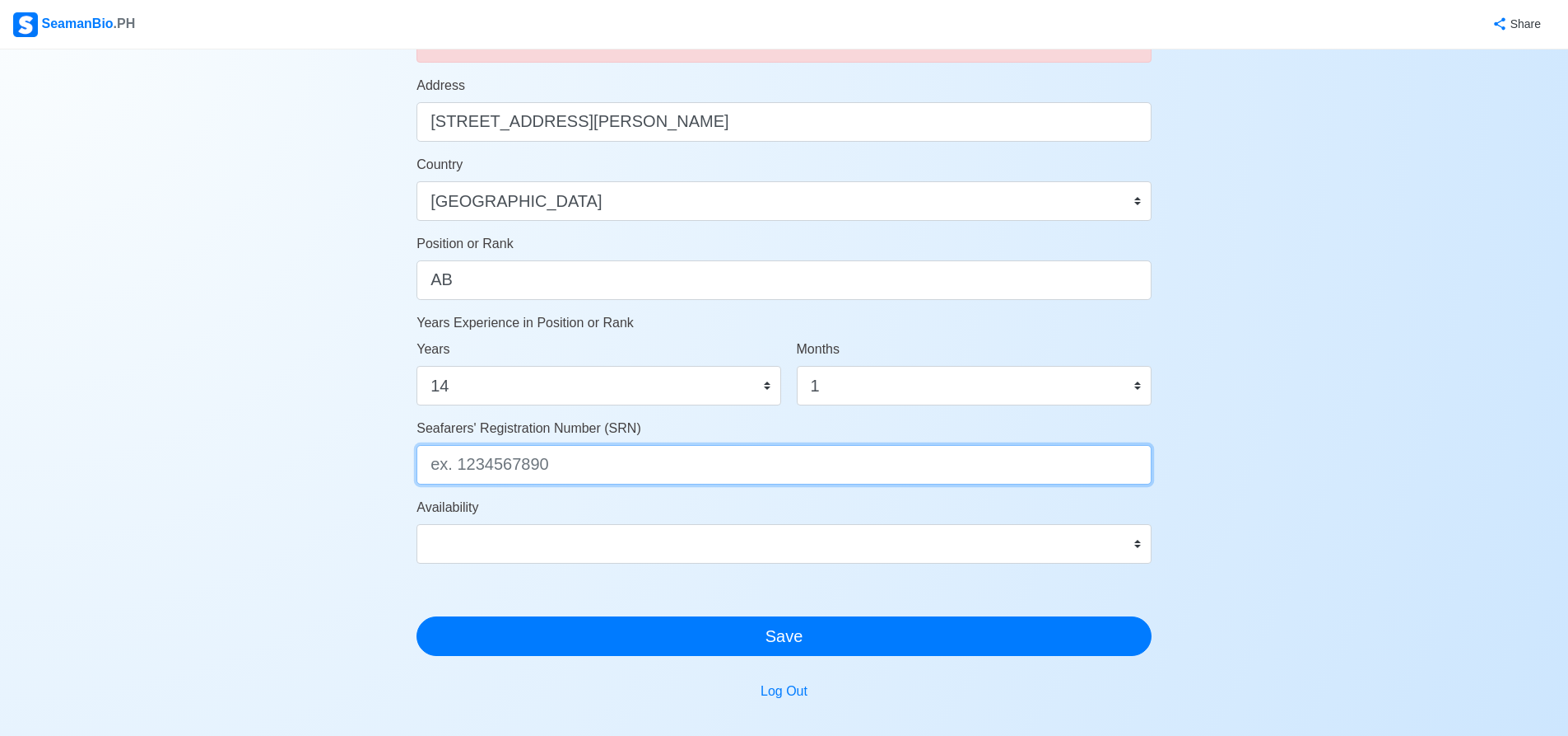
click at [652, 464] on input "Seafarers' Registration Number (SRN)" at bounding box center [784, 465] width 736 height 40
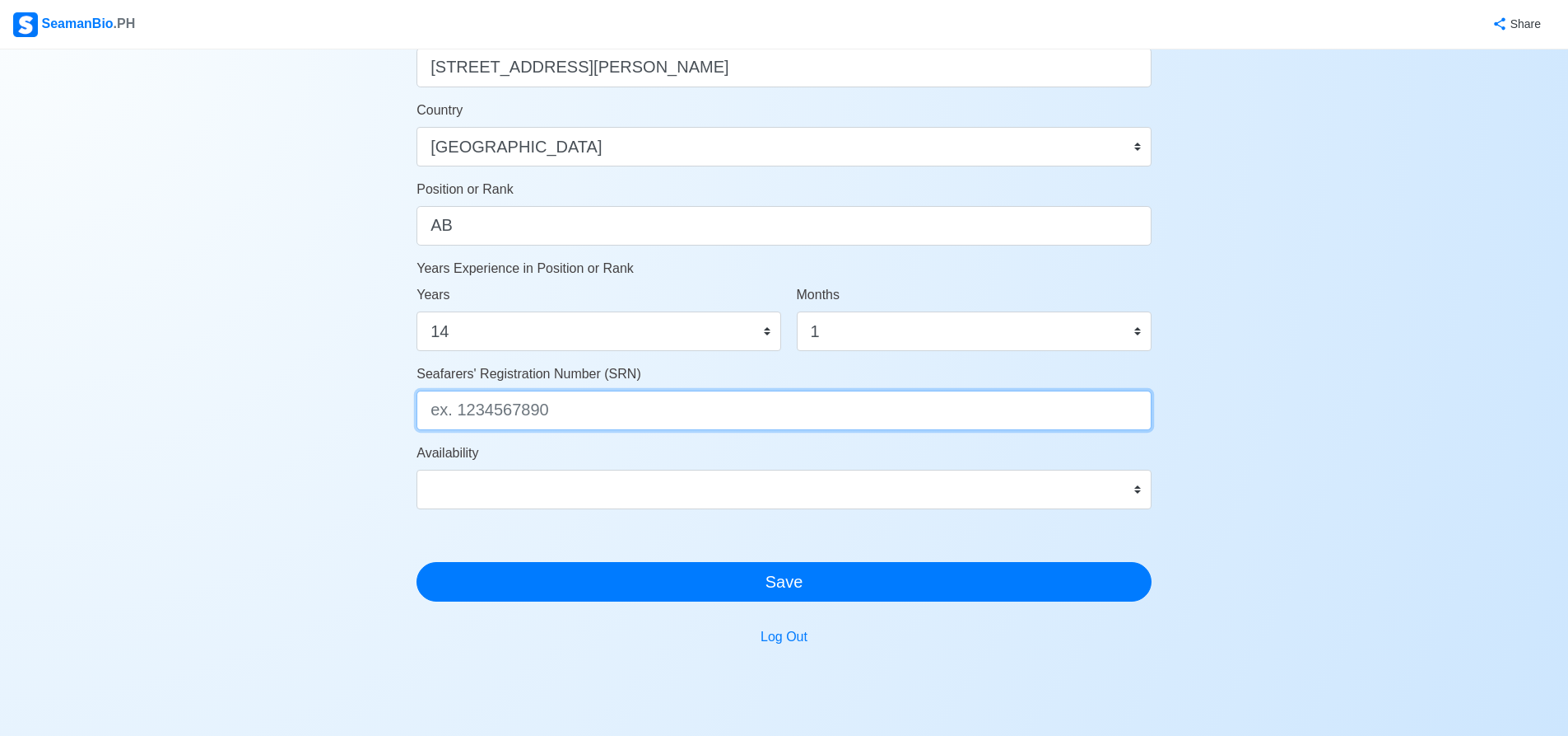
scroll to position [782, 0]
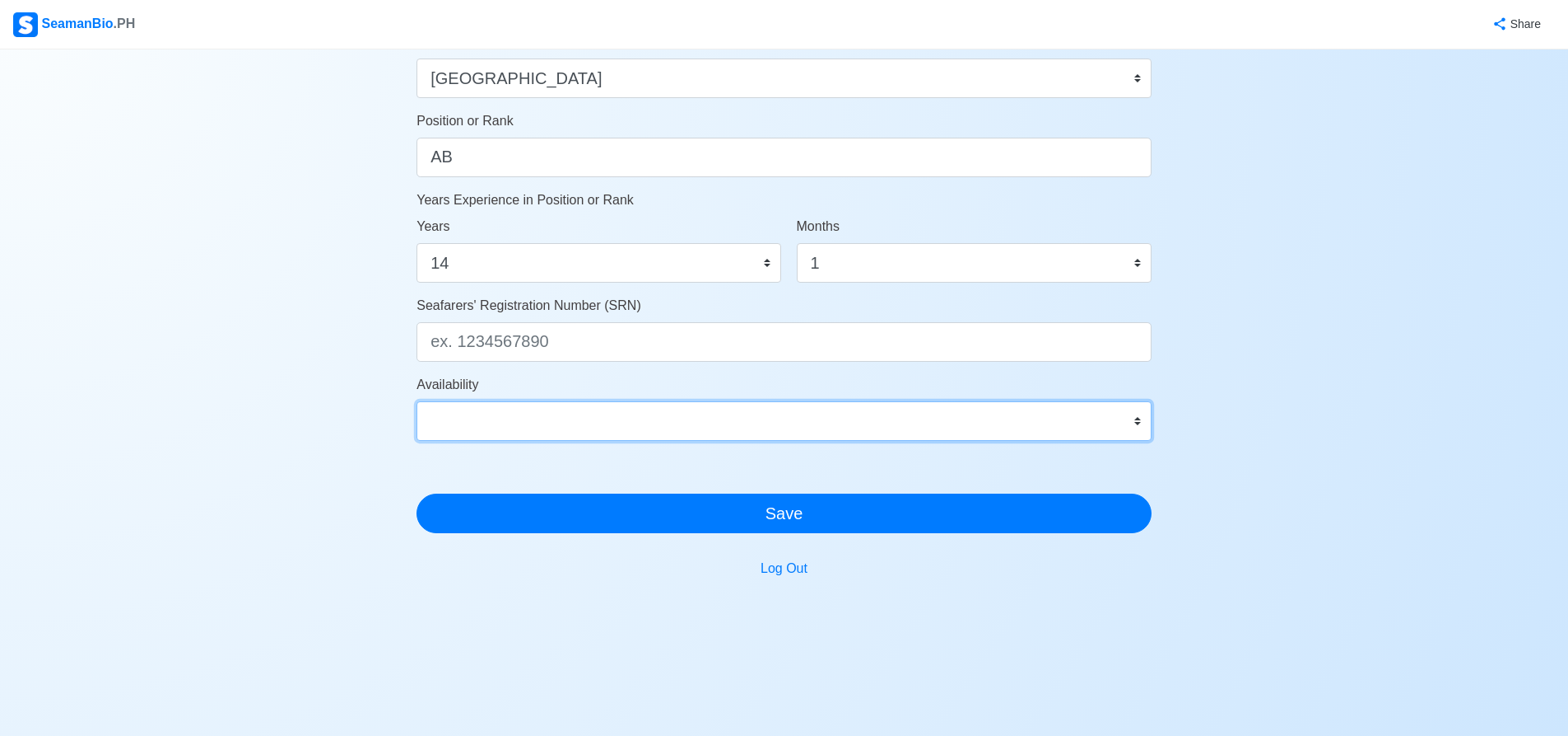
click at [1136, 416] on select "Immediate [DATE] [DATE] [DATE] [DATE] [DATE] [DATE] [DATE] [DATE] [DATE]" at bounding box center [784, 421] width 736 height 40
select select "1759248000000"
click at [417, 401] on select "Immediate [DATE] [DATE] [DATE] [DATE] [DATE] [DATE] [DATE] [DATE] [DATE]" at bounding box center [784, 421] width 736 height 40
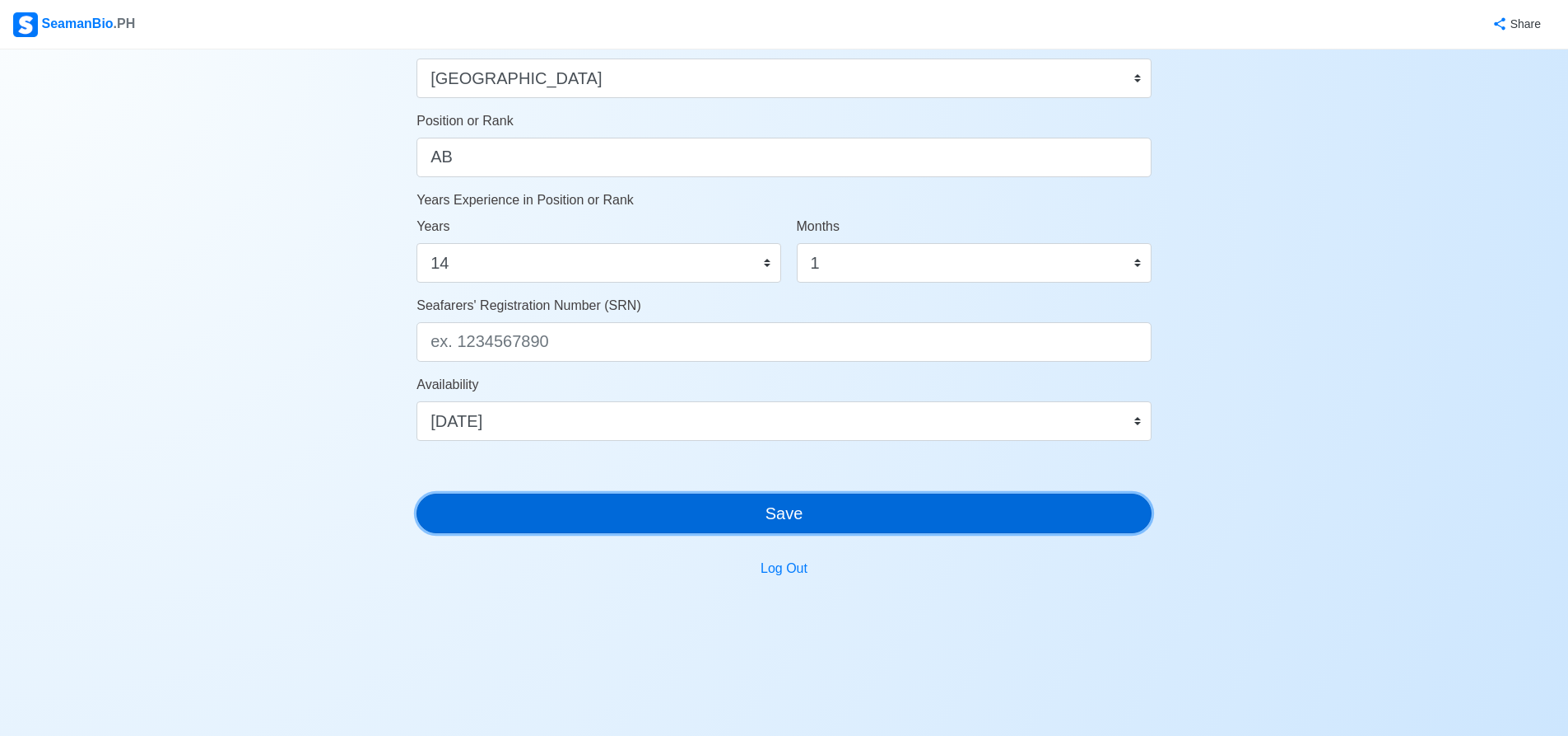
click at [833, 518] on button "Save" at bounding box center [784, 513] width 736 height 40
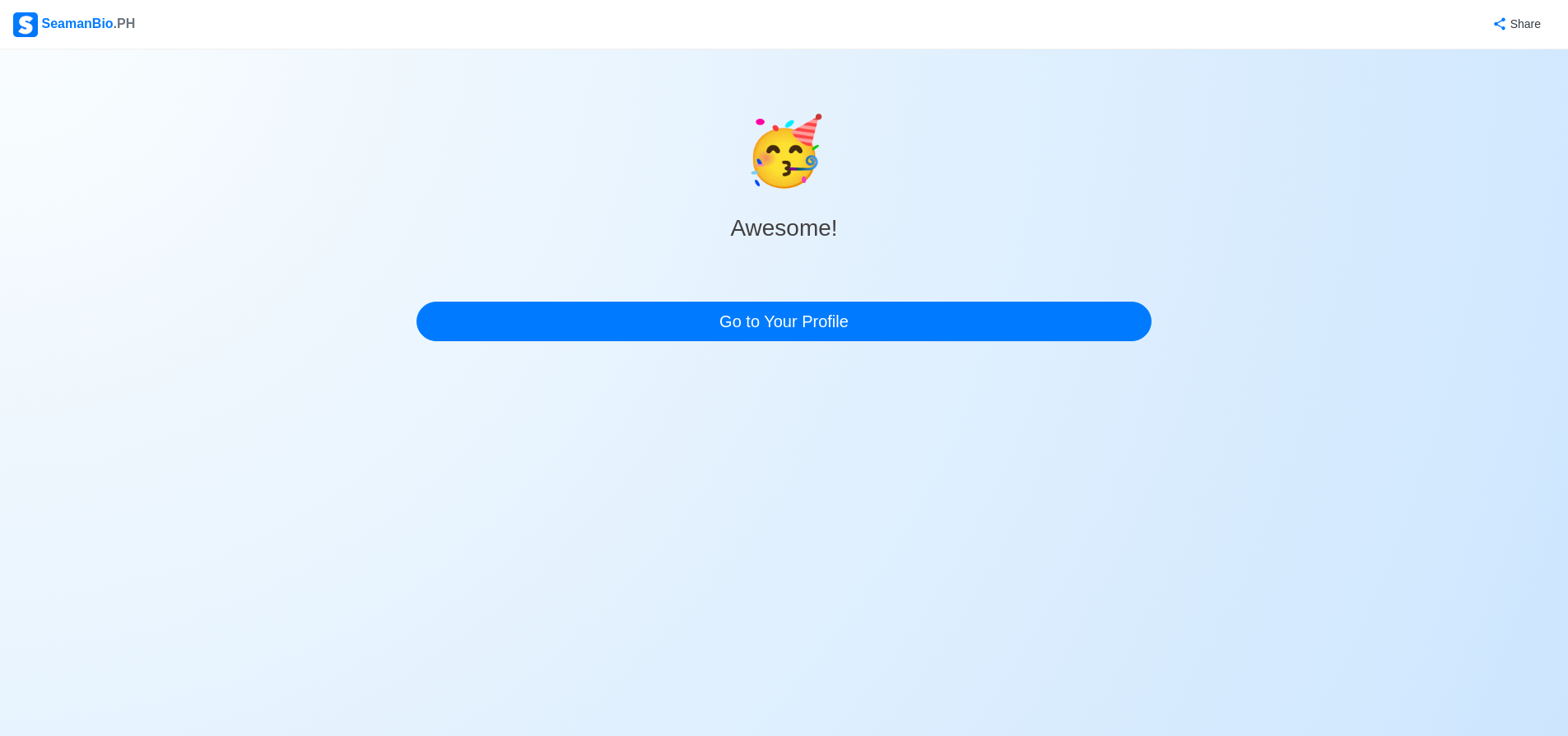
scroll to position [0, 0]
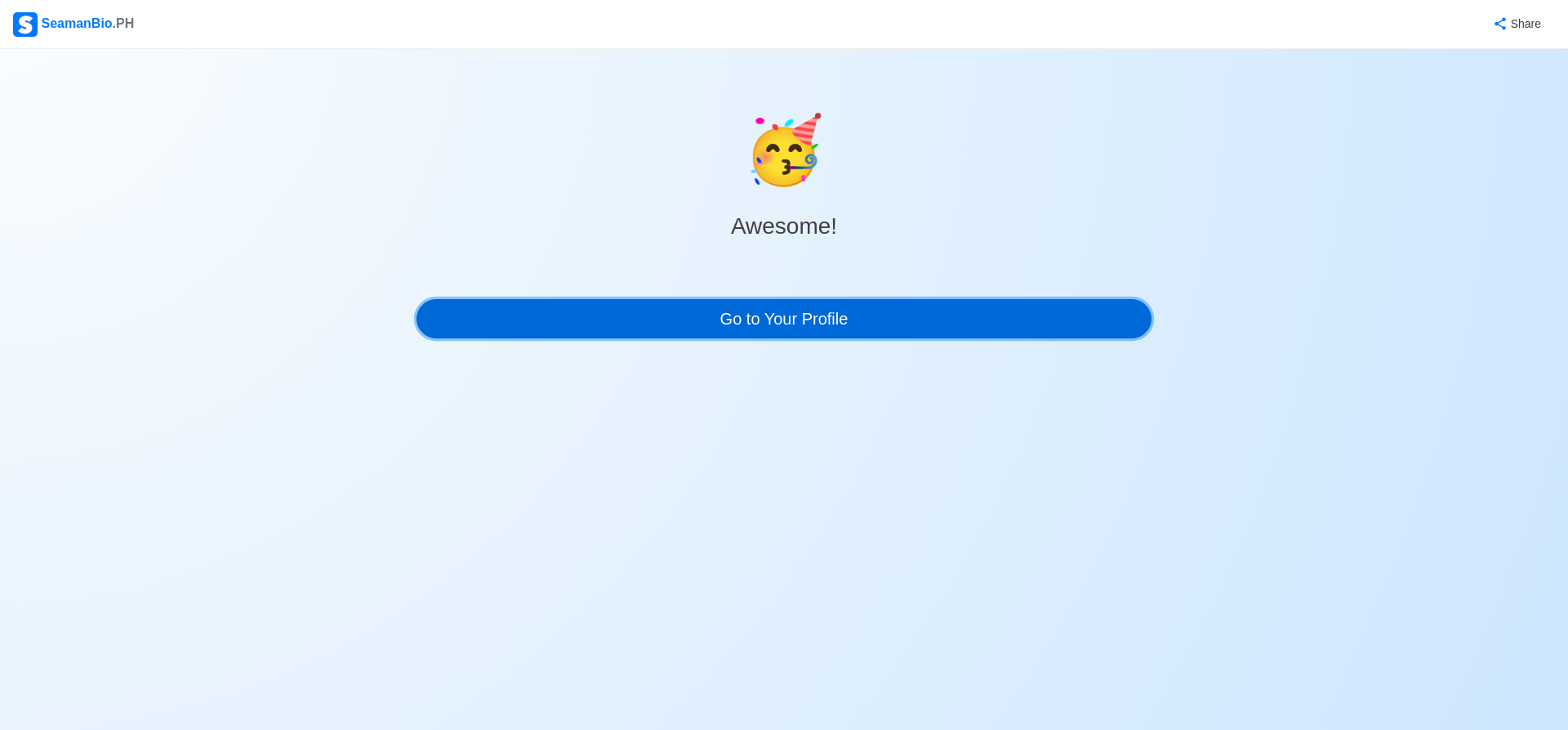
click at [829, 312] on link "Go to Your Profile" at bounding box center [784, 319] width 735 height 39
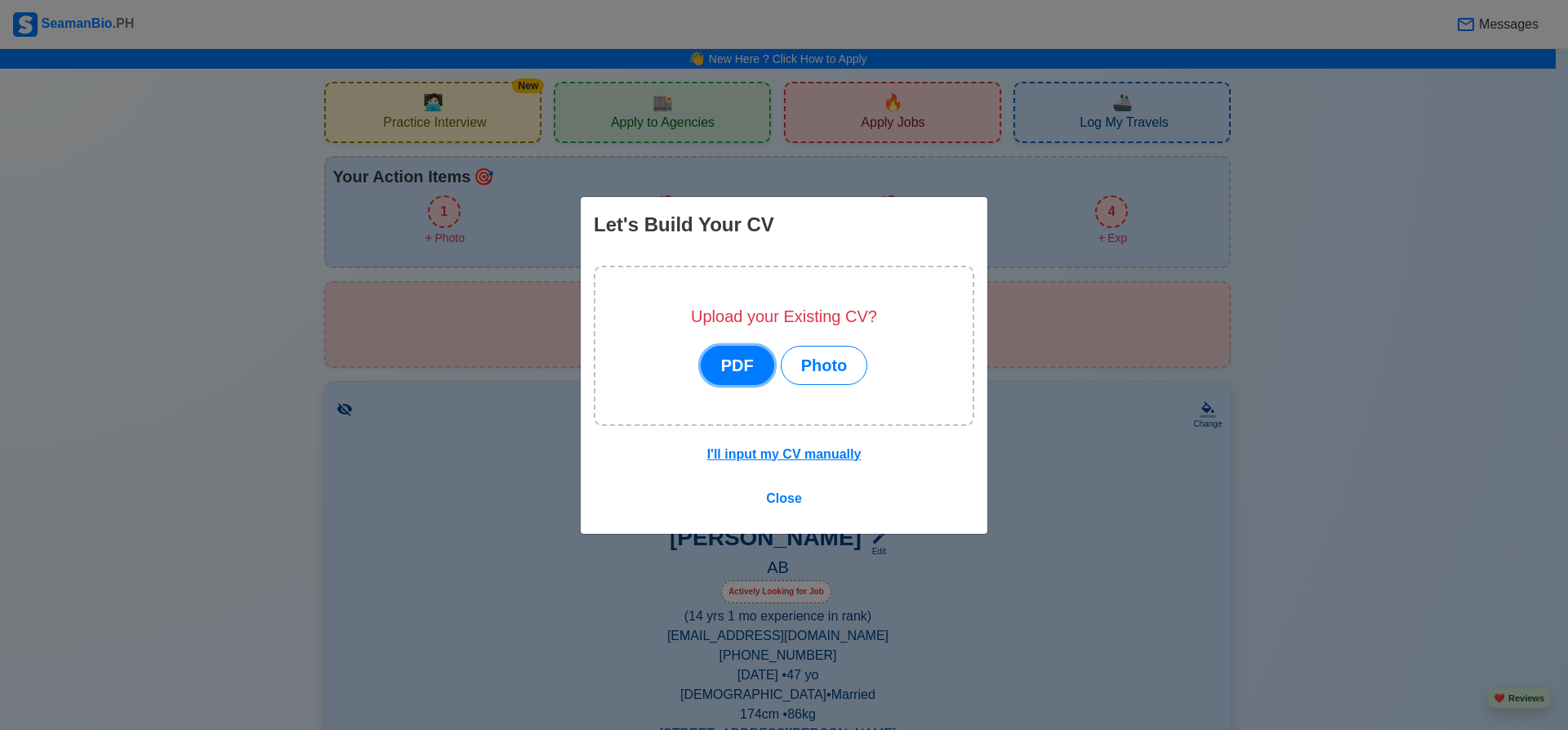
click at [733, 368] on button "PDF" at bounding box center [738, 365] width 74 height 39
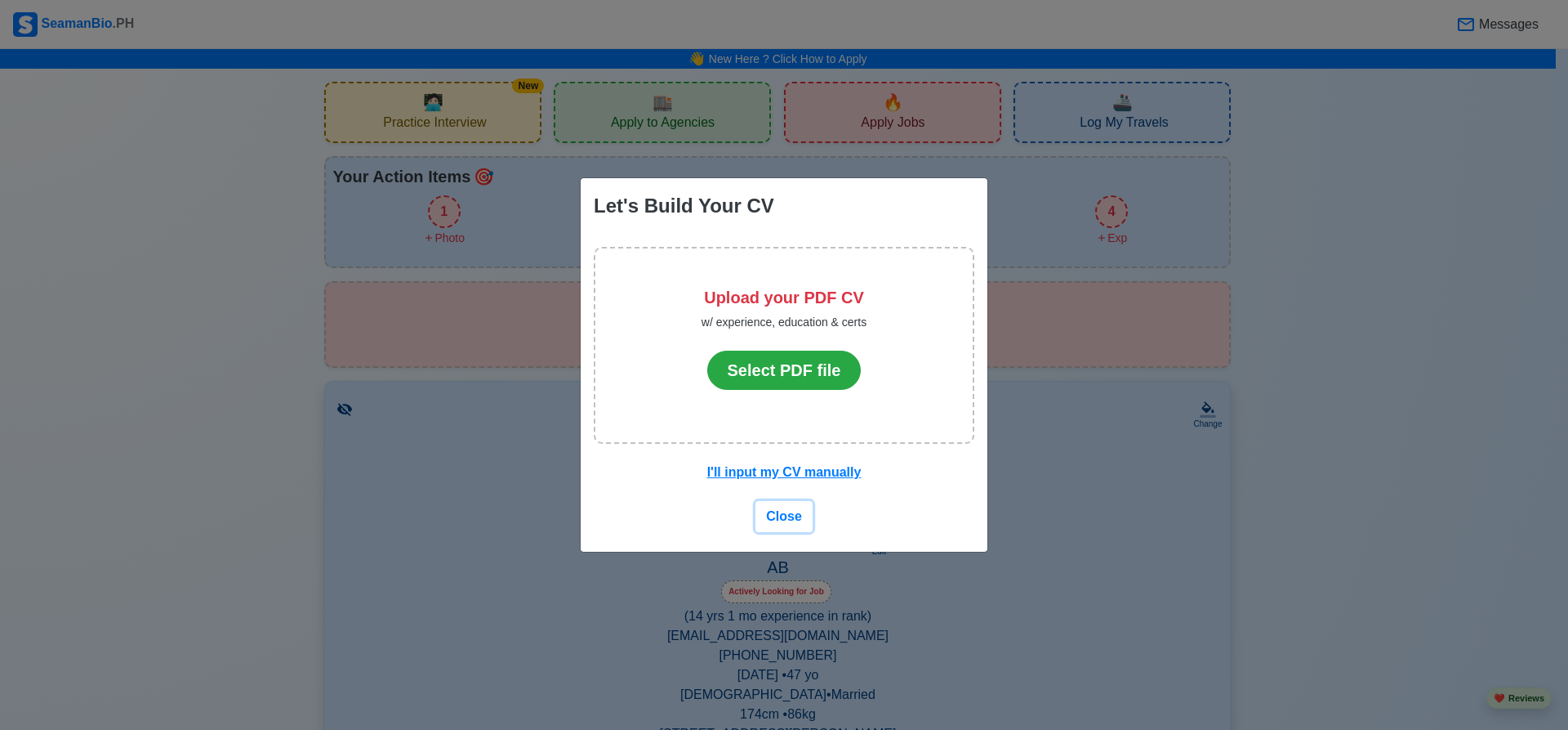
click at [780, 515] on span "Close" at bounding box center [784, 516] width 36 height 14
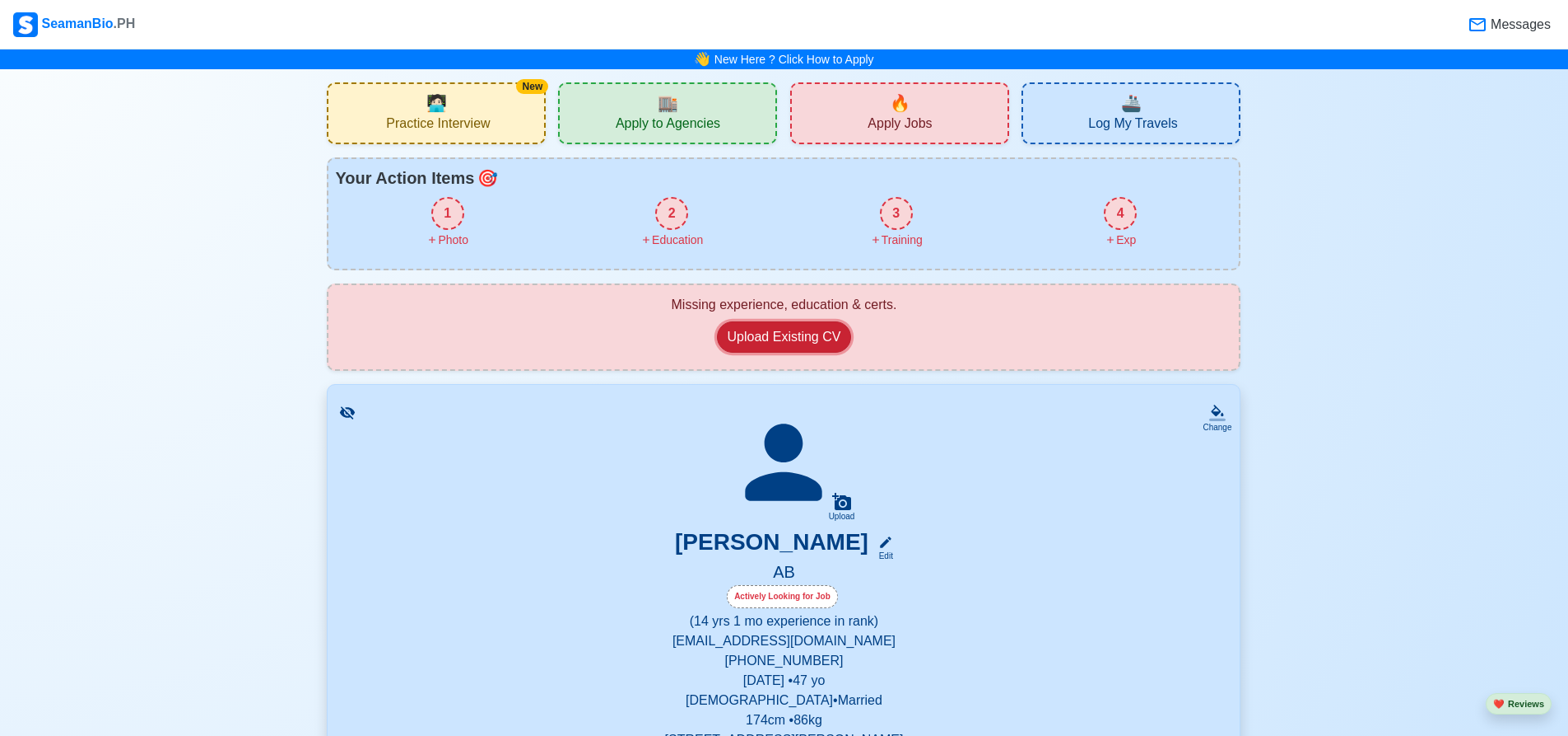
click at [799, 330] on button "Upload Existing CV" at bounding box center [784, 337] width 135 height 31
click at [710, 116] on span "Apply to Agencies" at bounding box center [668, 125] width 104 height 21
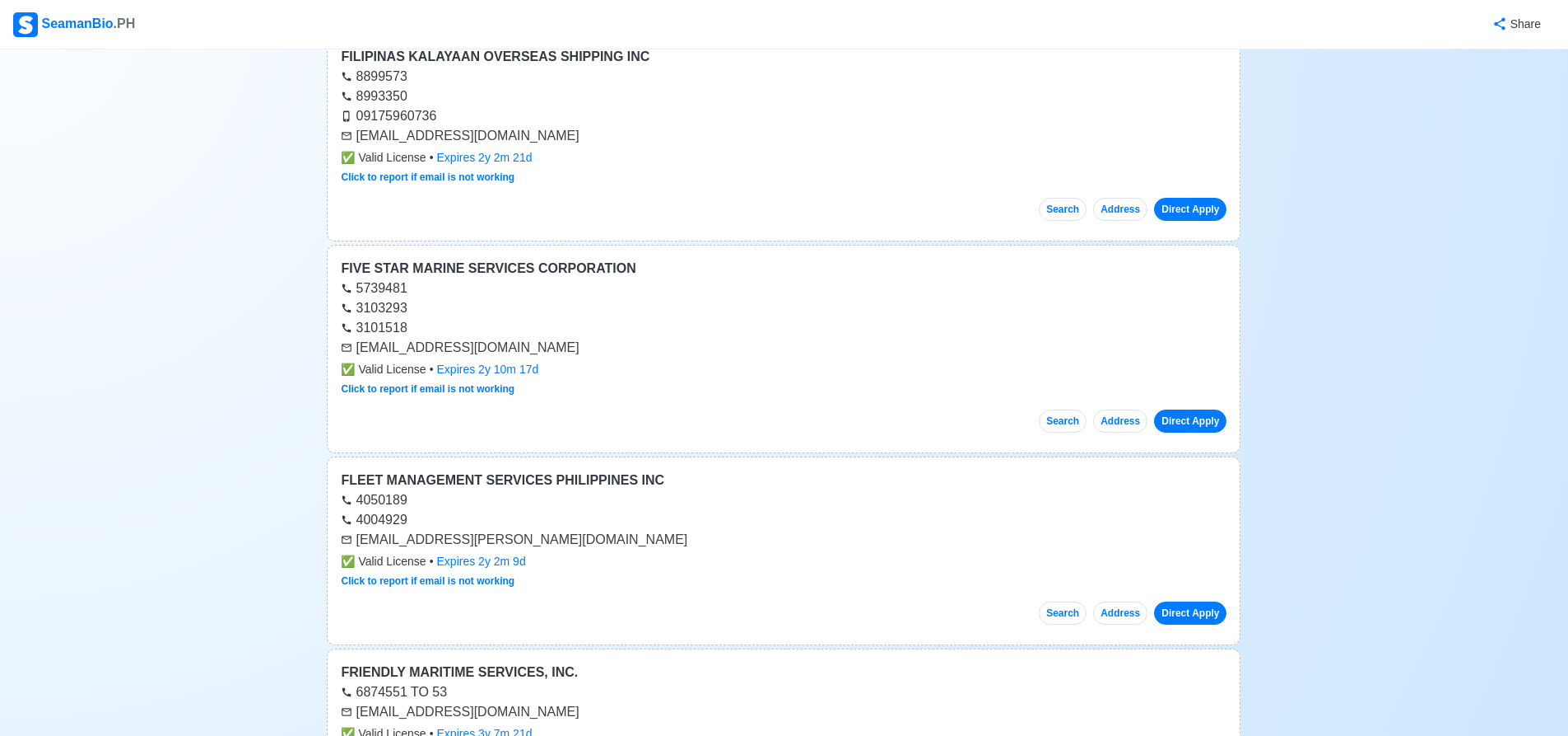
scroll to position [3213, 0]
